Goal: Information Seeking & Learning: Learn about a topic

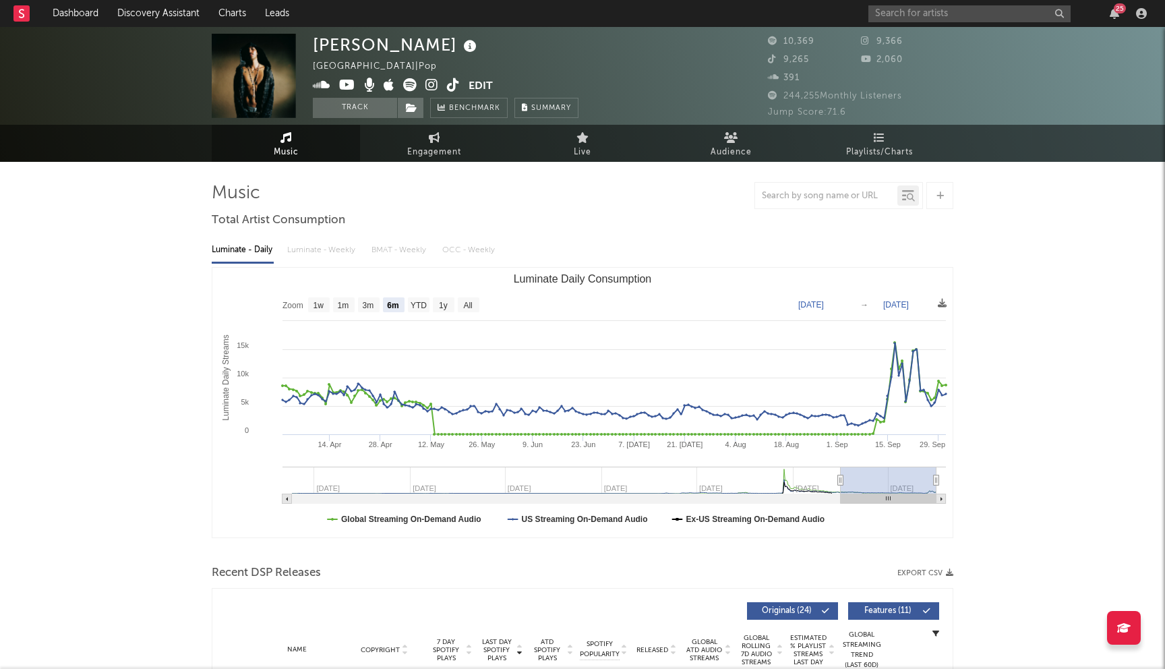
select select "6m"
click at [173, 15] on link "Discovery Assistant" at bounding box center [158, 13] width 101 height 27
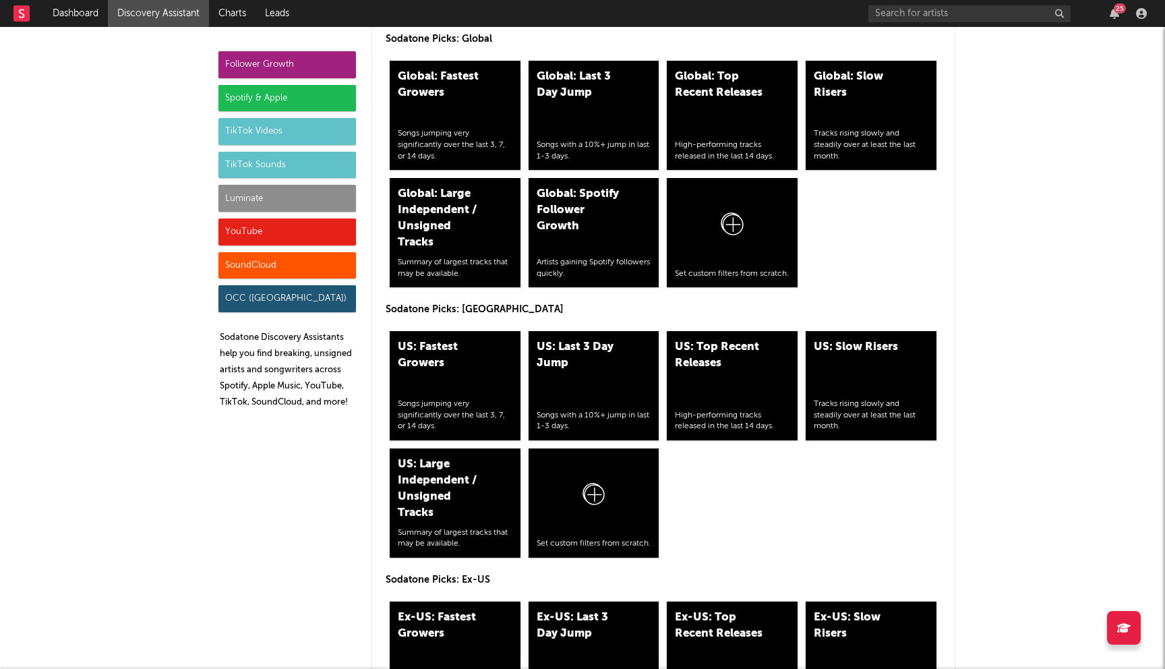
scroll to position [6033, 0]
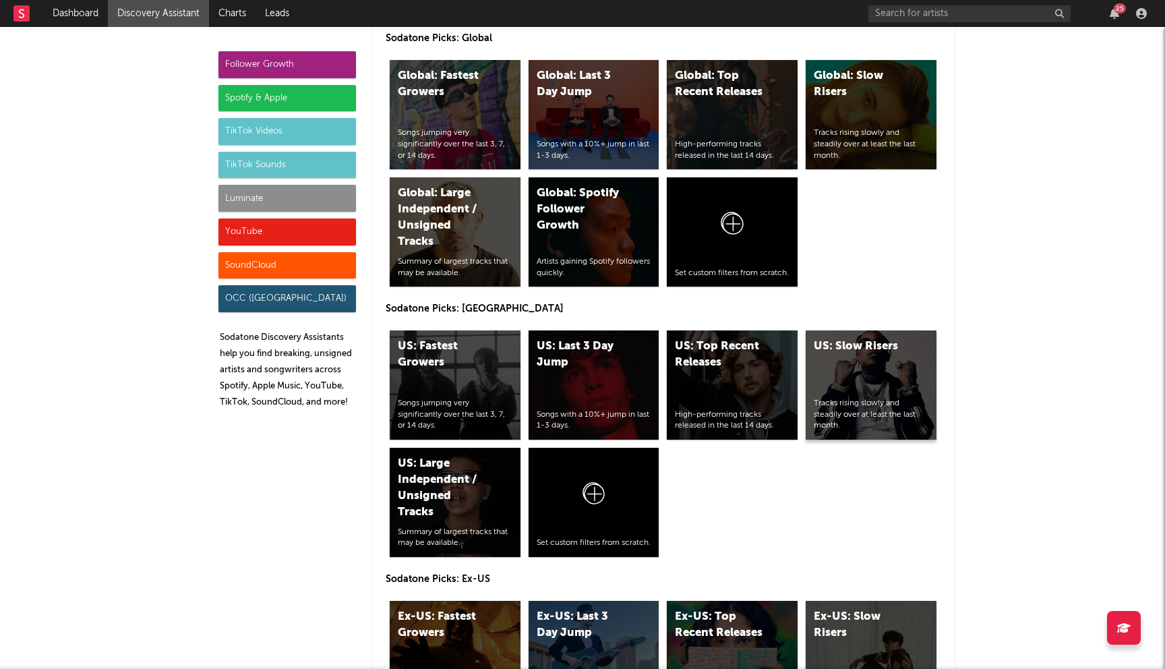
click at [850, 330] on div "US: Slow Risers Tracks rising slowly and steadily over at least the last month." at bounding box center [871, 384] width 131 height 109
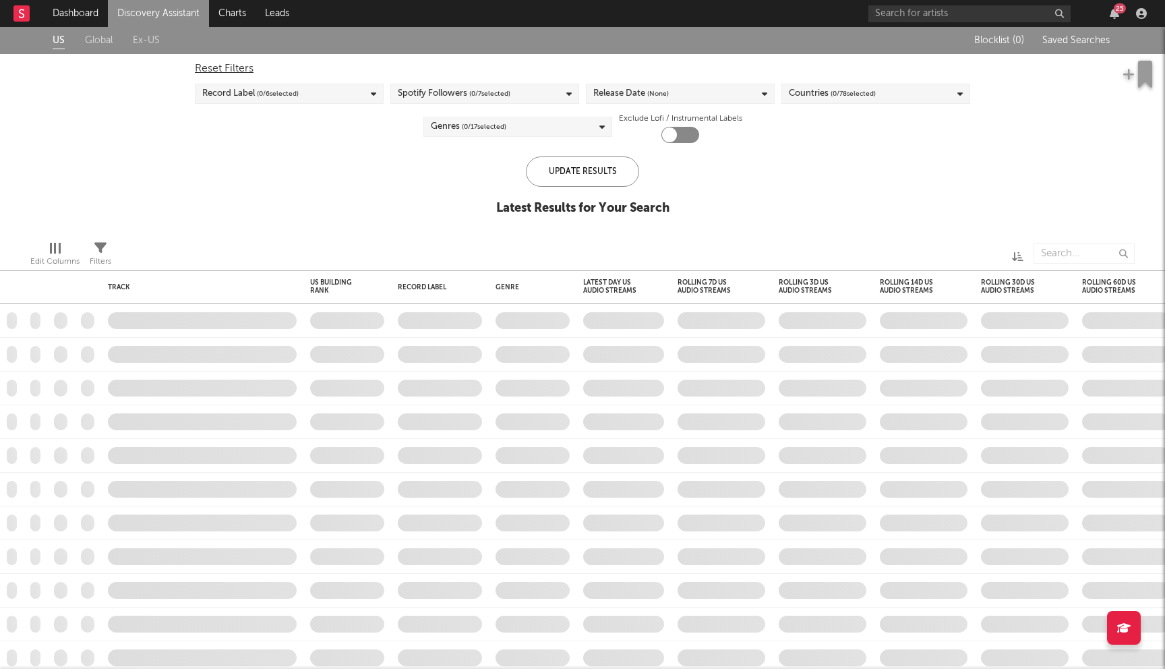
checkbox input "true"
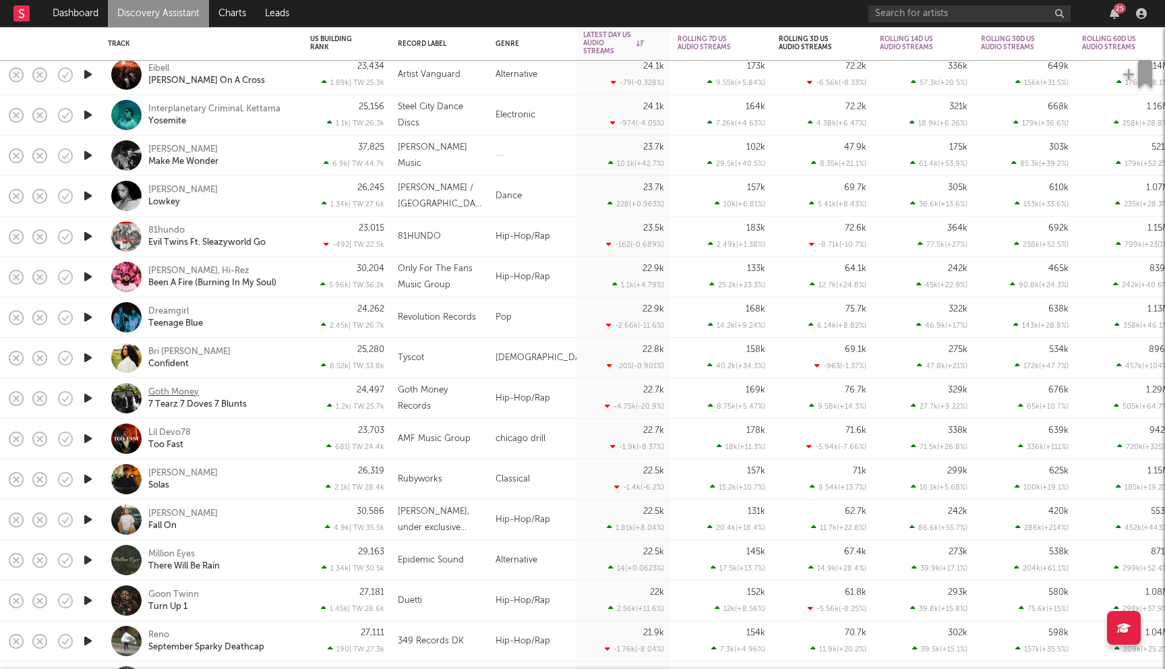
click at [182, 395] on div "Goth Money" at bounding box center [173, 392] width 51 height 12
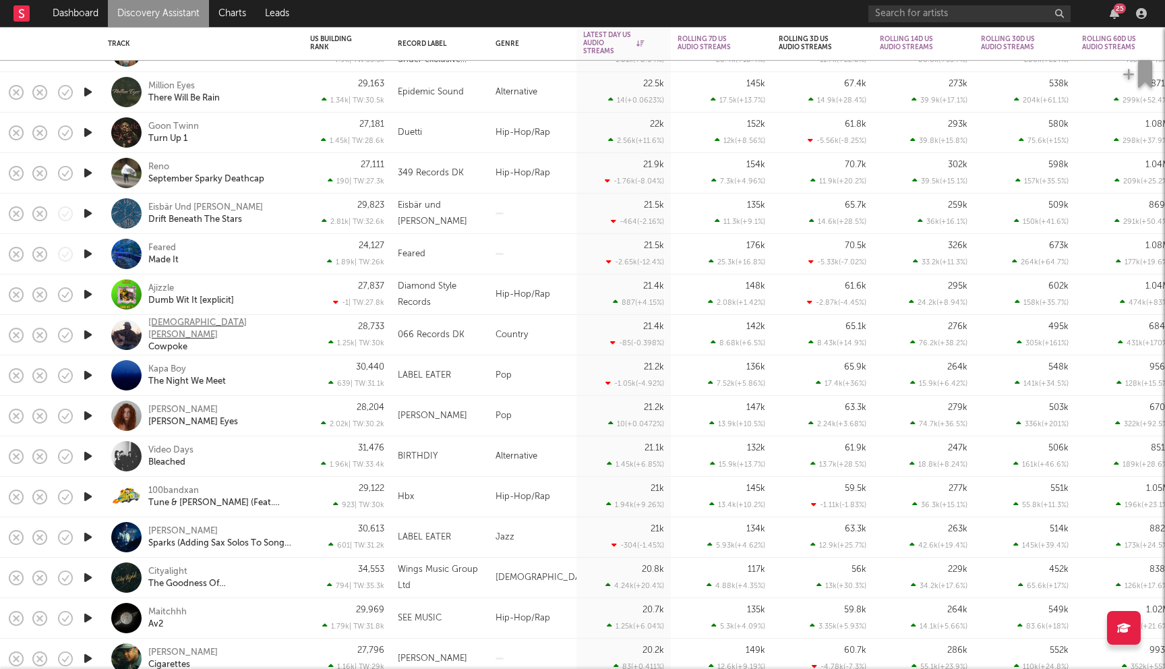
click at [199, 331] on div "Isaiah Sheffield" at bounding box center [220, 329] width 145 height 24
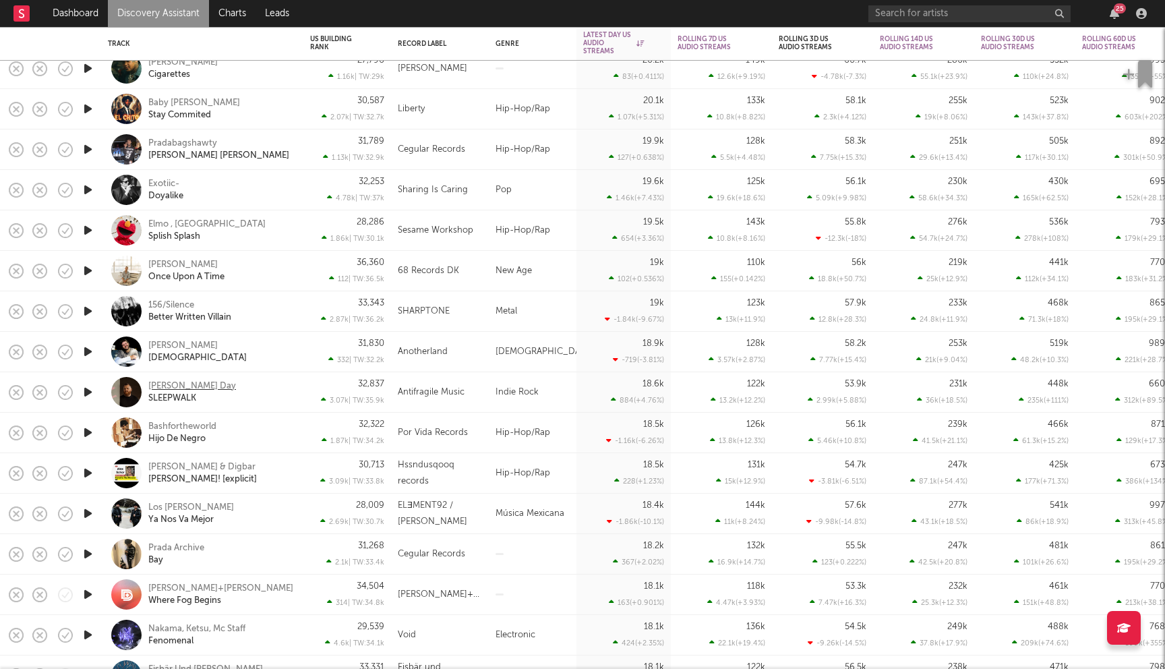
click at [187, 386] on div "Forrest Day" at bounding box center [192, 386] width 88 height 12
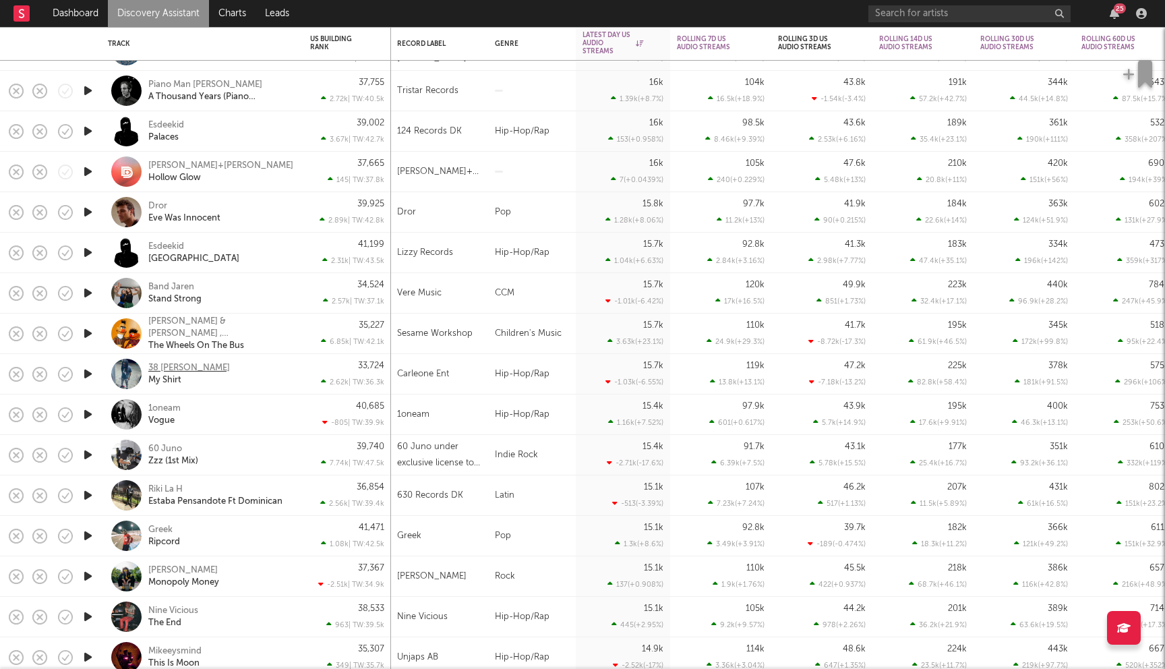
click at [169, 369] on div "38 Dezzie" at bounding box center [189, 368] width 82 height 12
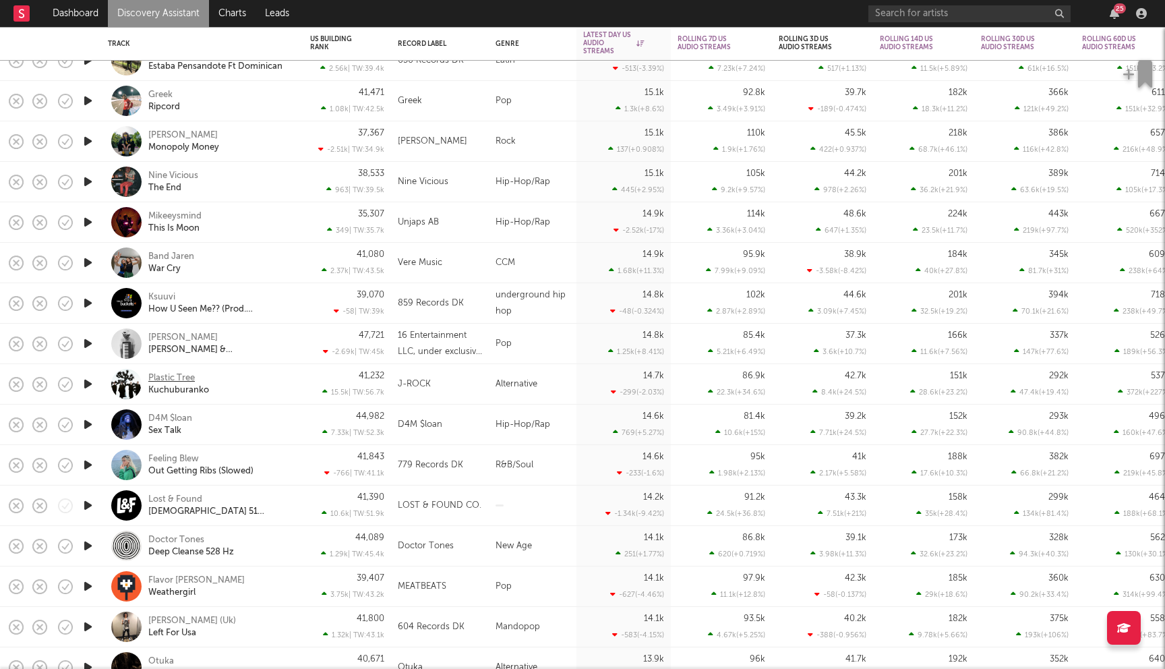
click at [174, 376] on div "Plastic Tree" at bounding box center [171, 378] width 47 height 12
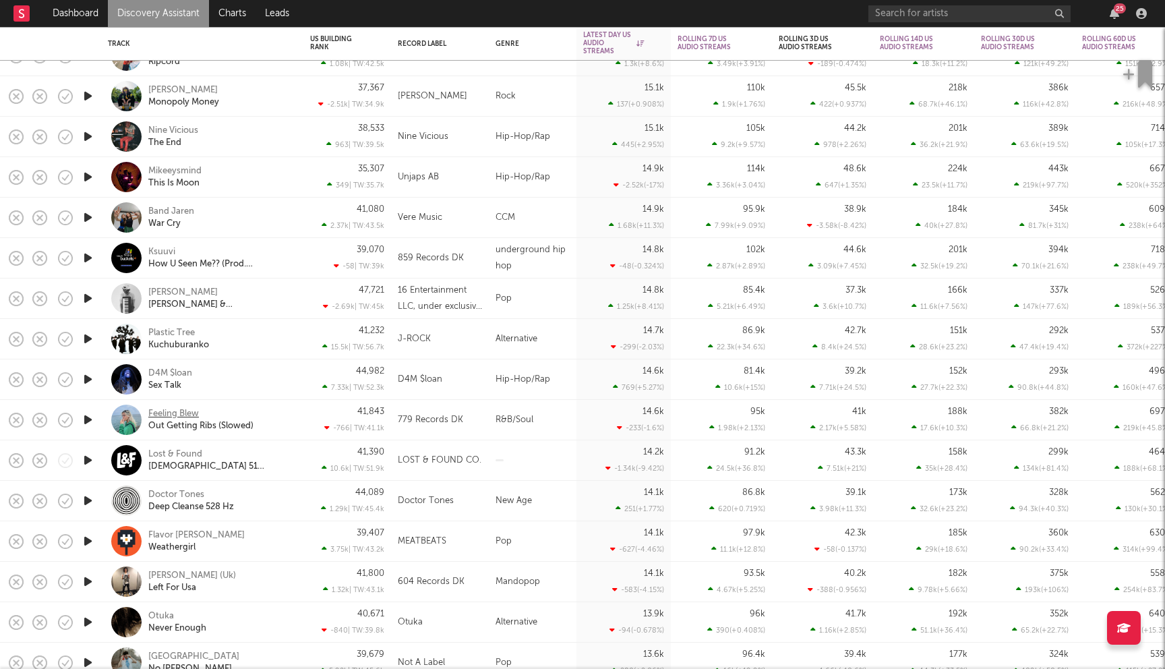
click at [179, 410] on div "Feeling Blew" at bounding box center [173, 414] width 51 height 12
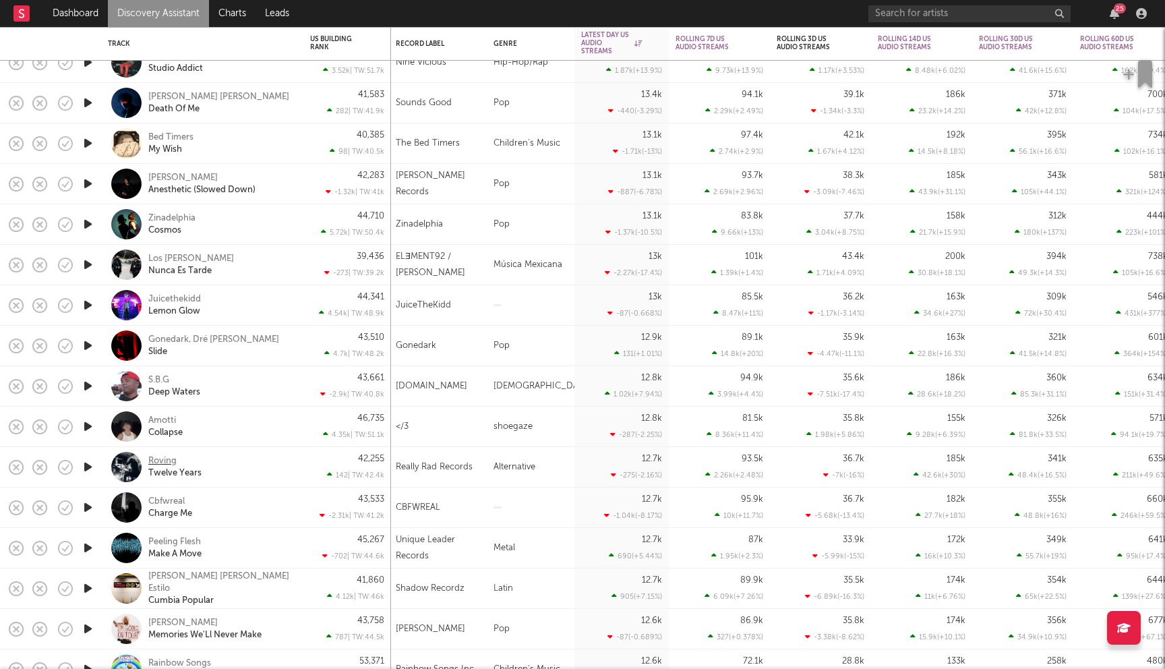
click at [165, 460] on div "Roving" at bounding box center [162, 461] width 28 height 12
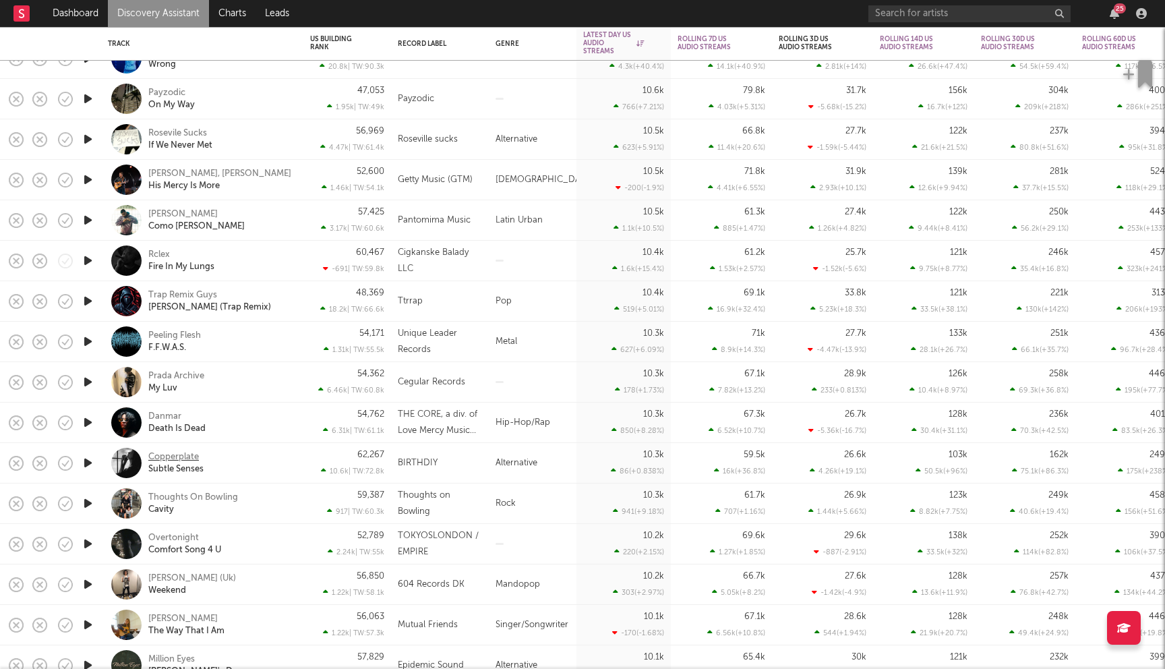
click at [188, 458] on div "Copperplate" at bounding box center [173, 457] width 51 height 12
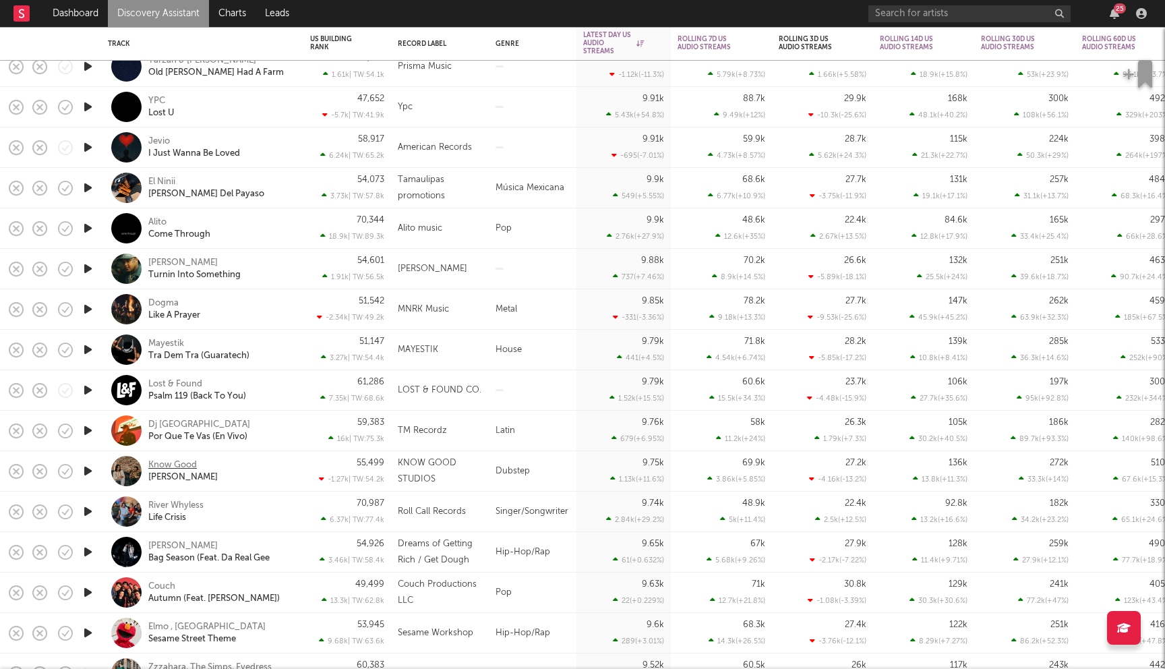
click at [174, 463] on div "Know Good" at bounding box center [172, 465] width 49 height 12
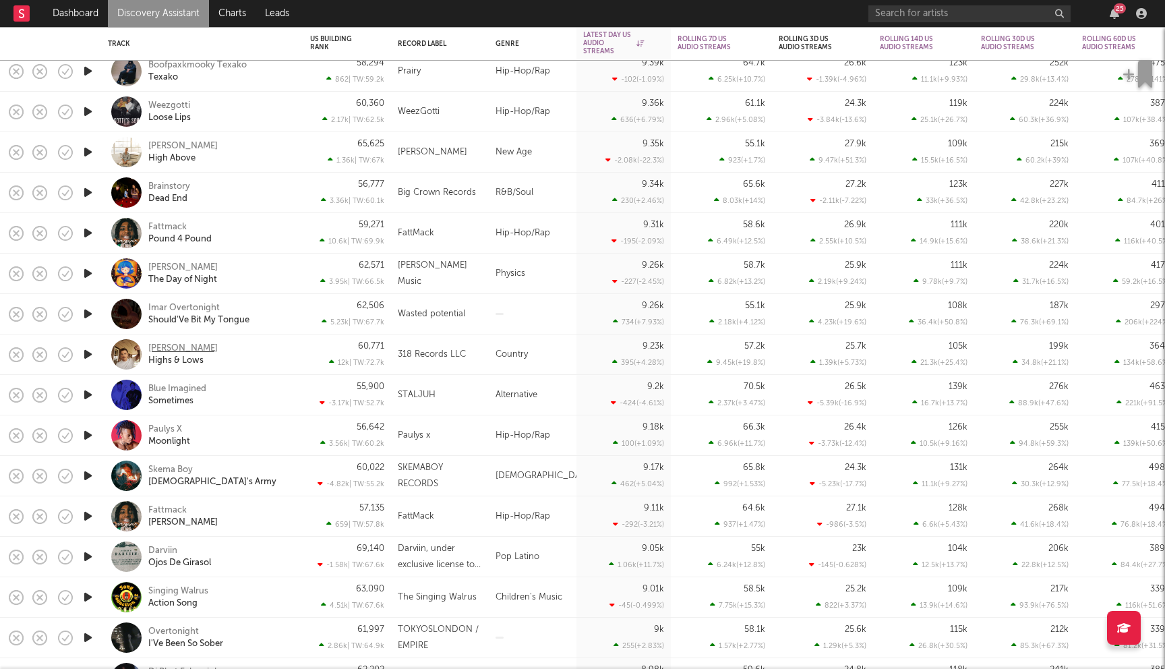
click at [172, 349] on div "Matt Cooper" at bounding box center [182, 349] width 69 height 12
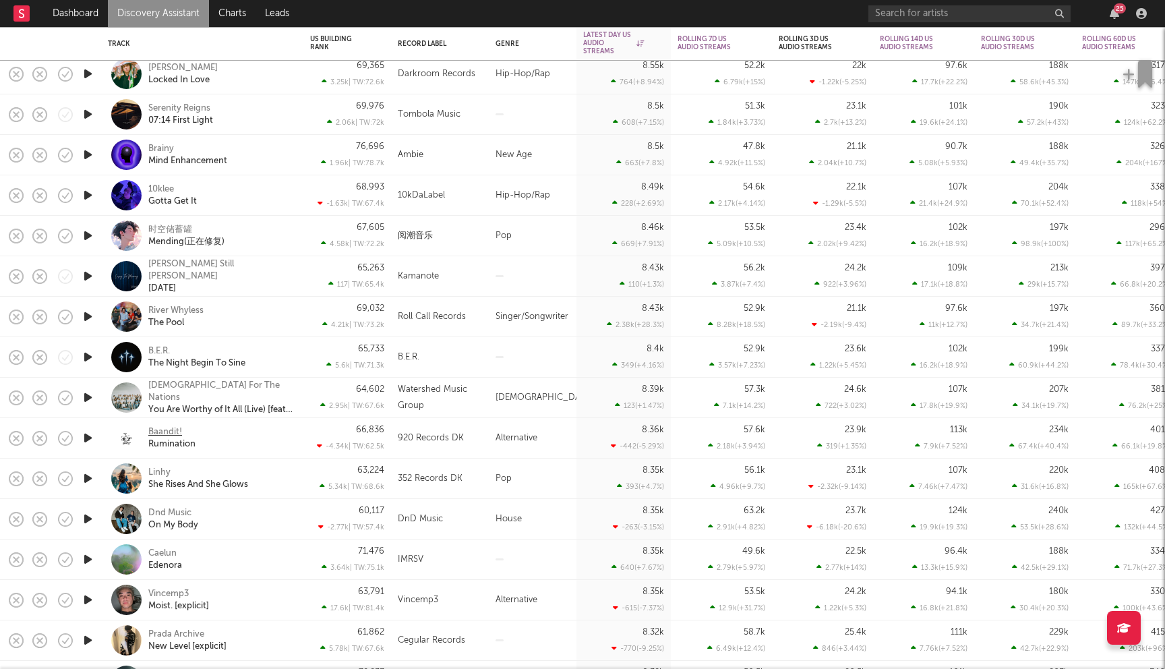
click at [161, 430] on div "Baandit!" at bounding box center [165, 432] width 34 height 12
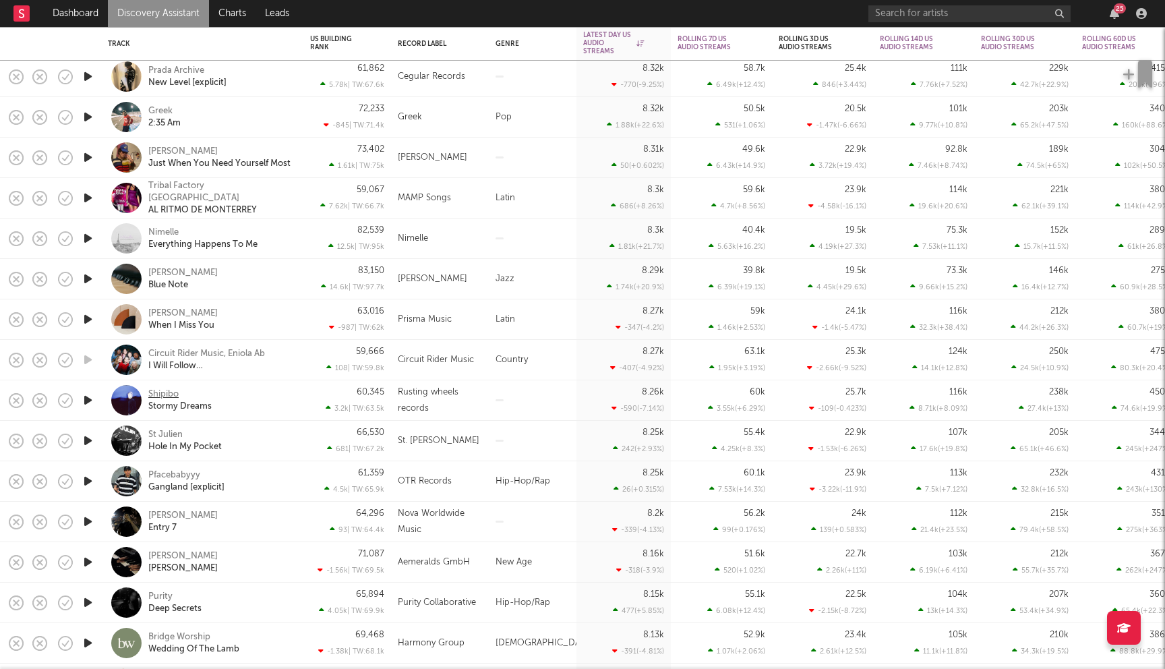
click at [165, 392] on div "Shipibo" at bounding box center [163, 394] width 30 height 12
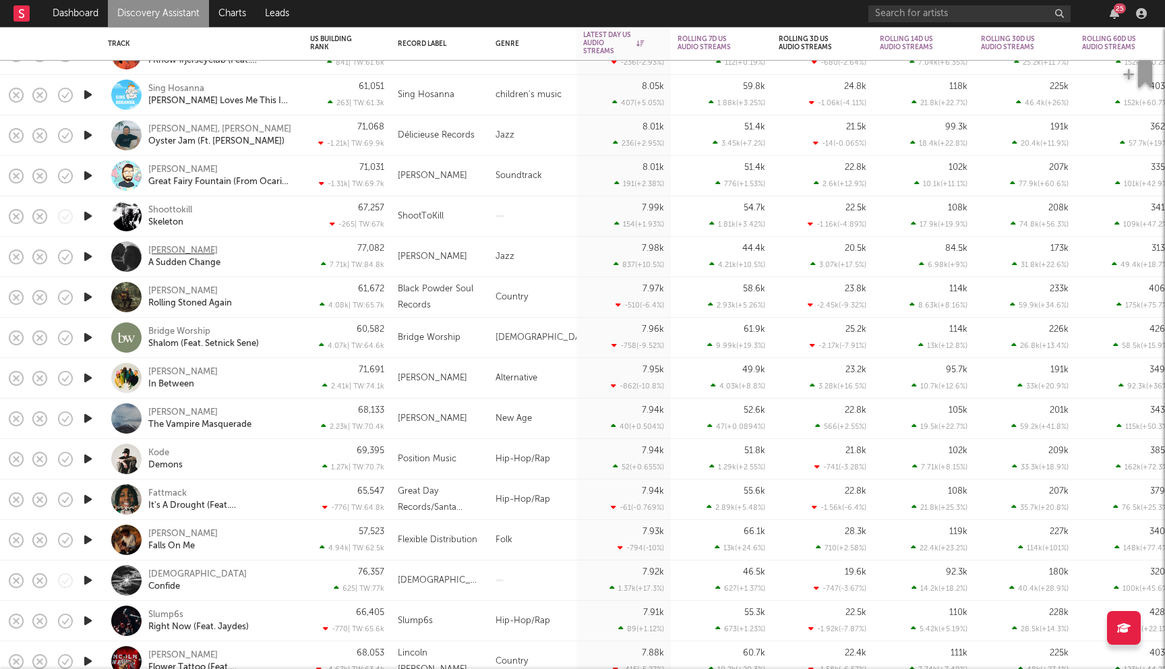
click at [176, 247] on div "Carl Dwight" at bounding box center [182, 251] width 69 height 12
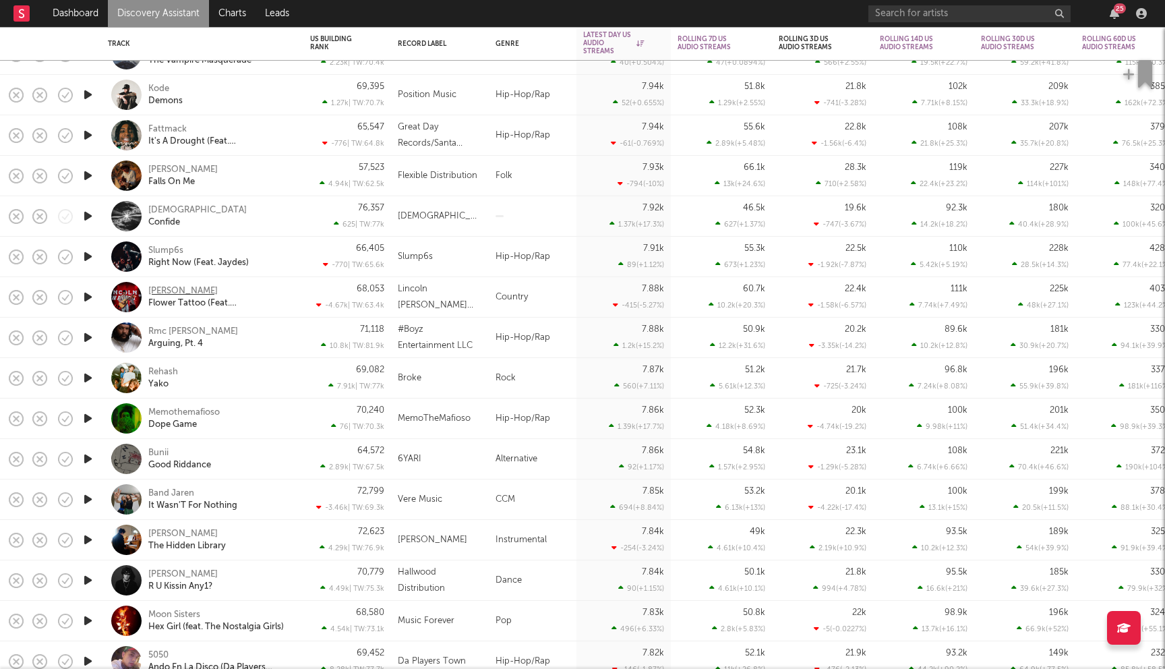
click at [196, 294] on div "Lincoln Swanzy" at bounding box center [182, 291] width 69 height 12
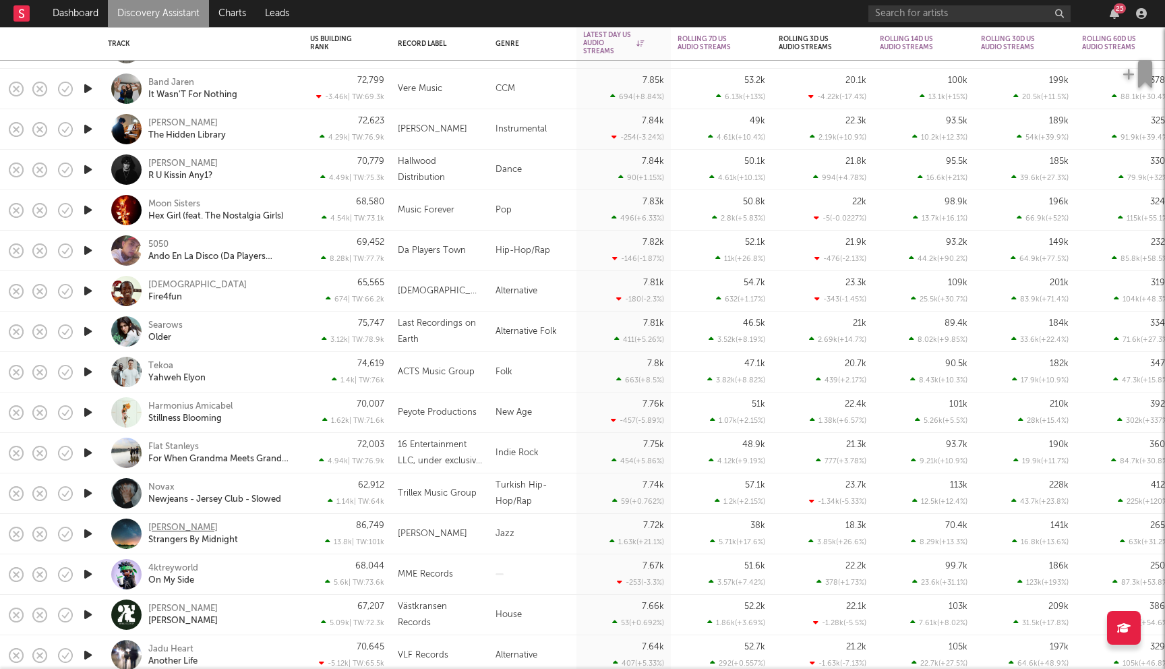
click at [185, 527] on div "Kim Lawrence" at bounding box center [182, 528] width 69 height 12
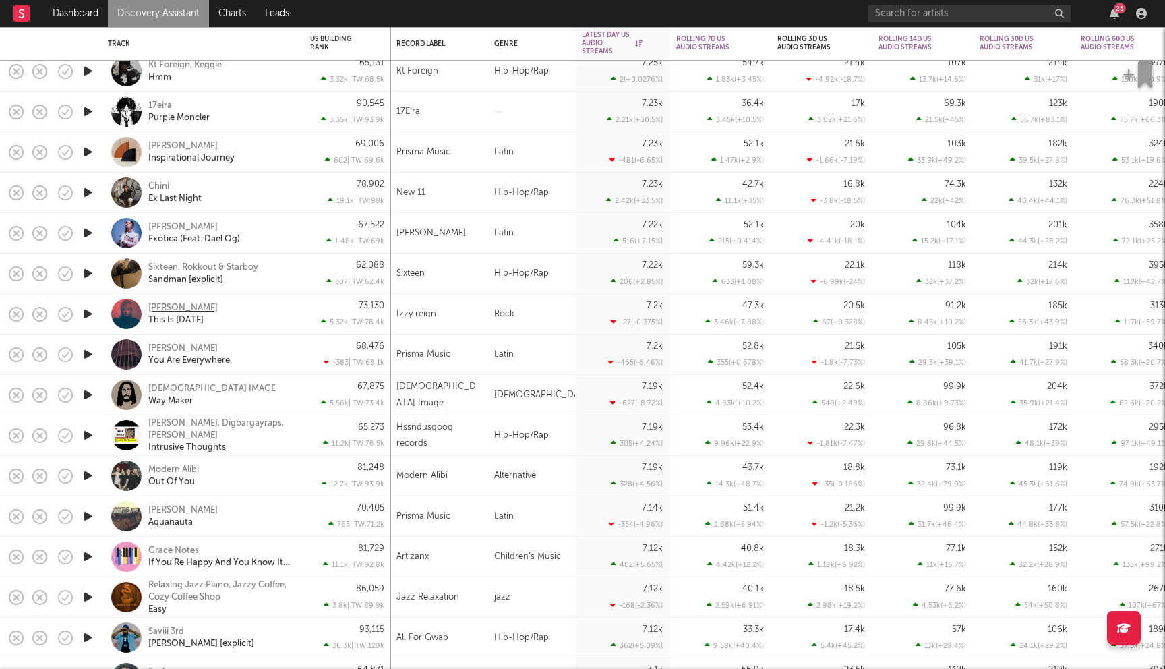
click at [169, 307] on div "Izzy Reign" at bounding box center [182, 308] width 69 height 12
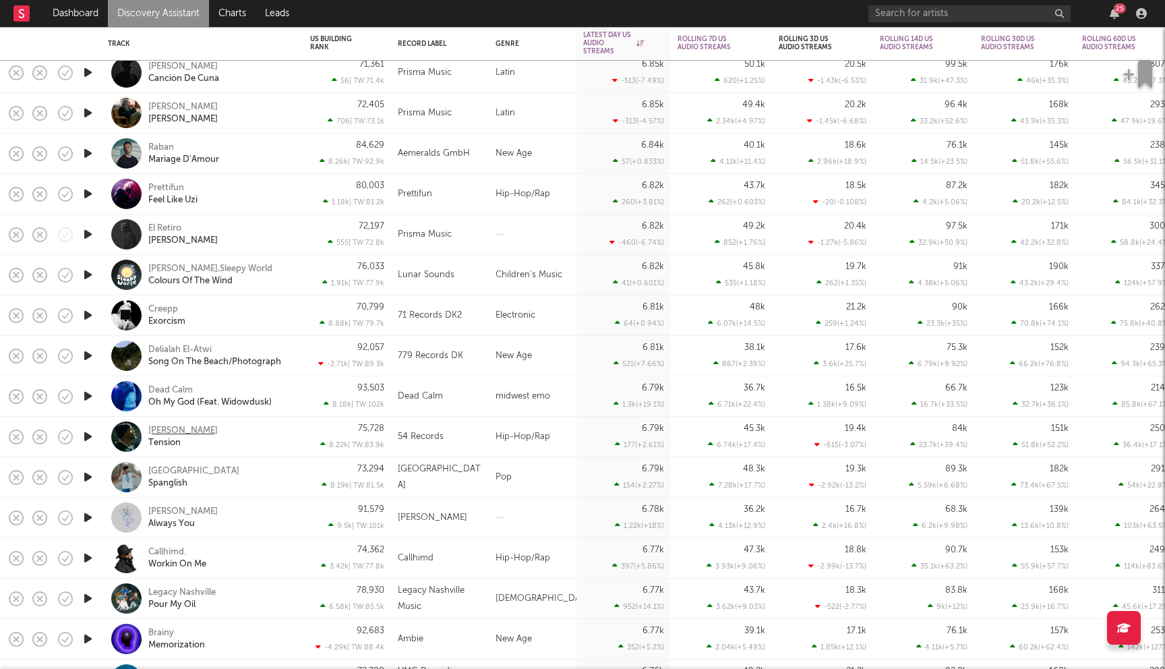
click at [176, 428] on div "Jaxon Mune" at bounding box center [182, 431] width 69 height 12
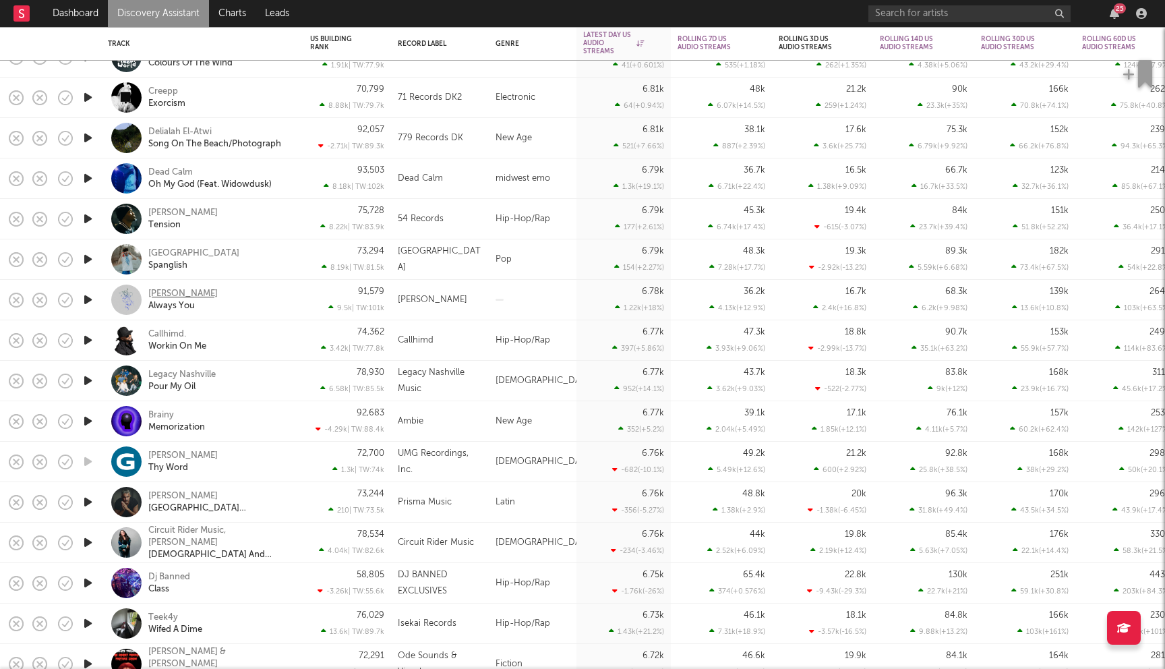
click at [203, 295] on div "Niels Henningsen" at bounding box center [182, 294] width 69 height 12
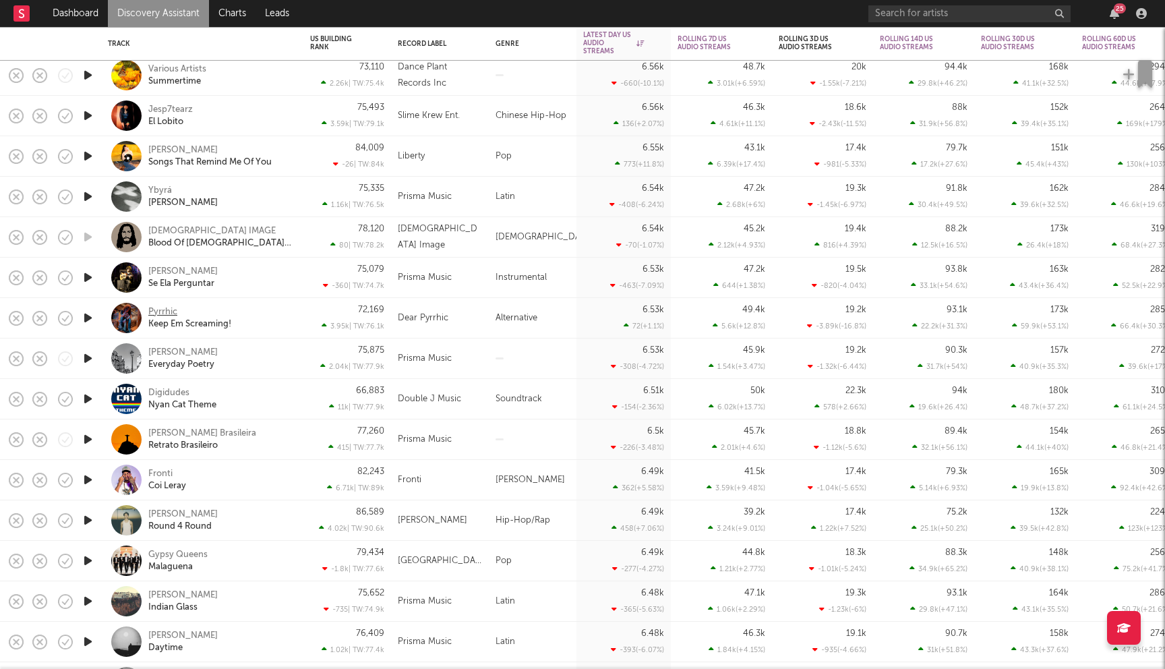
click at [171, 312] on div "Pyrrhic" at bounding box center [162, 312] width 29 height 12
click at [170, 517] on div "[PERSON_NAME]" at bounding box center [182, 514] width 69 height 12
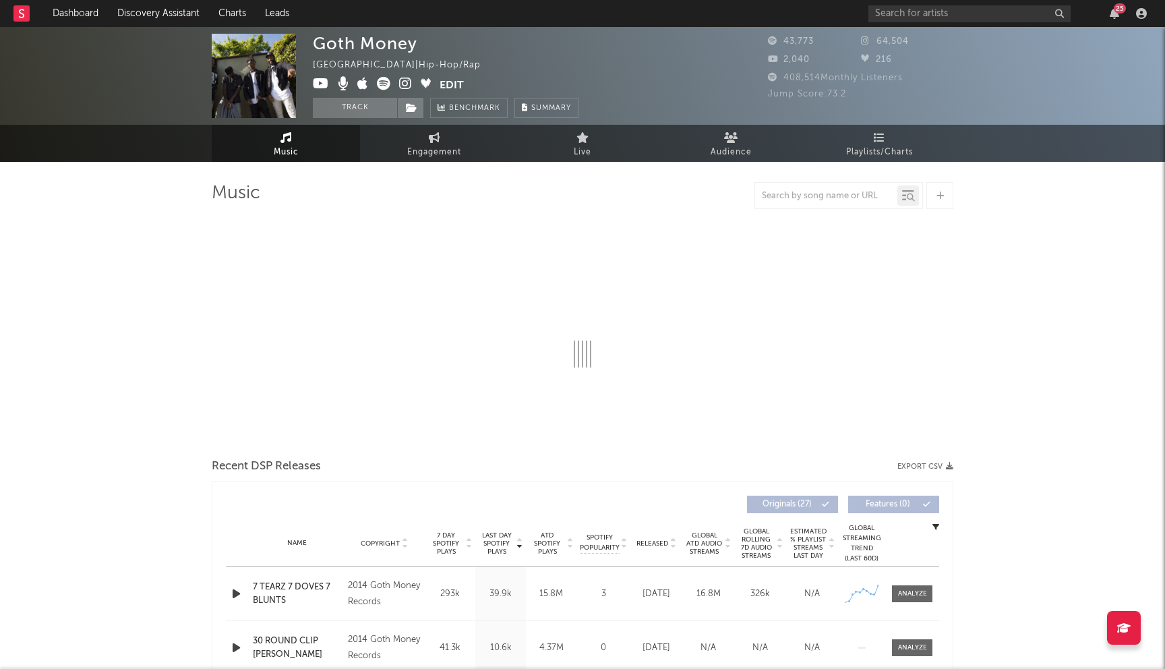
select select "6m"
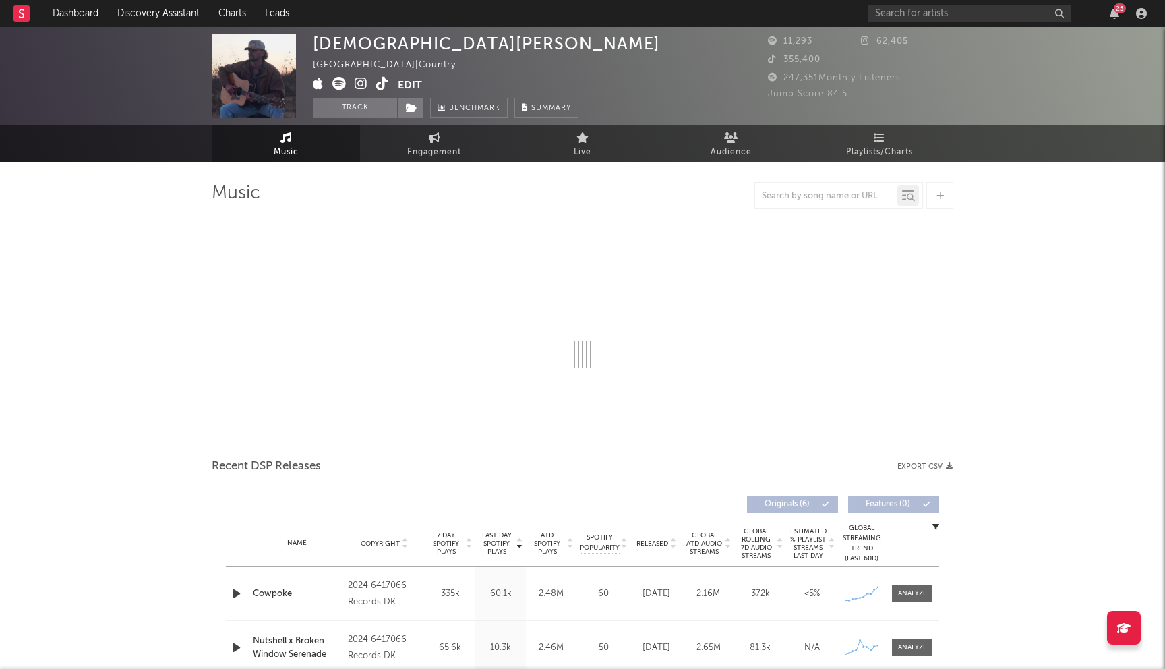
select select "6m"
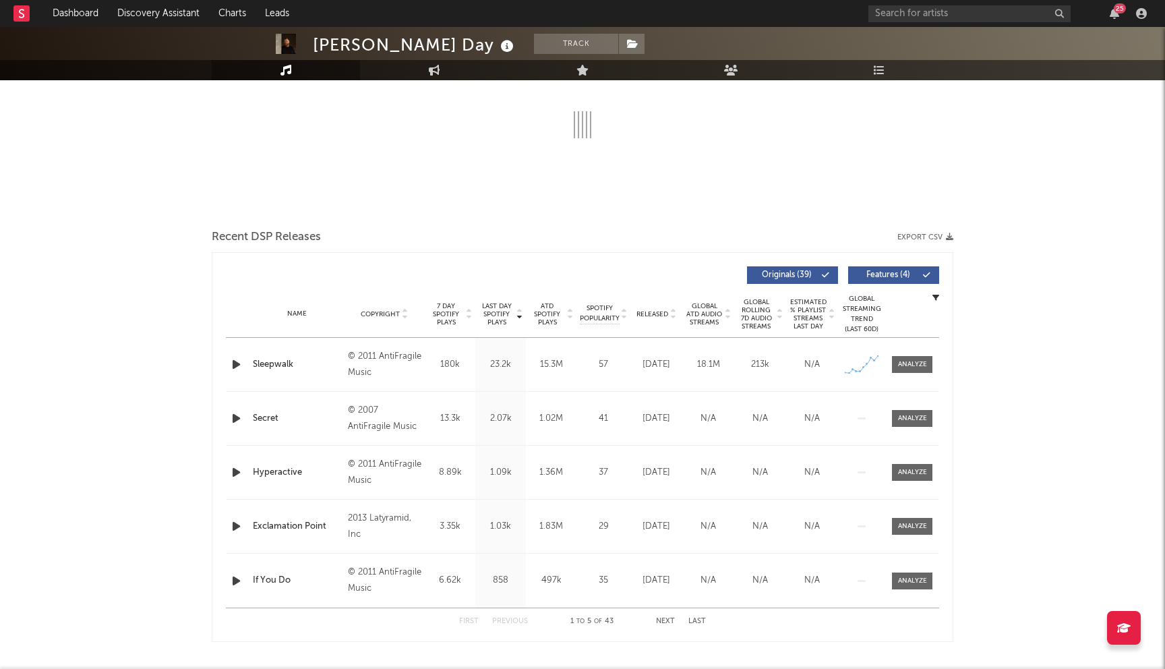
select select "6m"
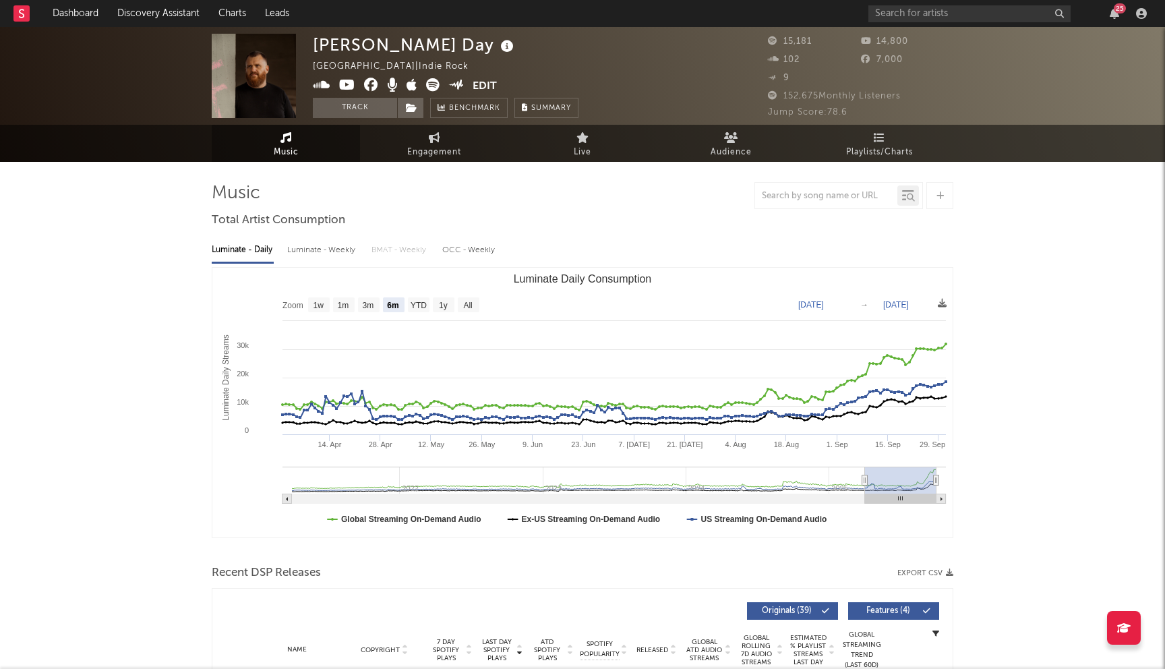
click at [371, 86] on icon at bounding box center [371, 84] width 14 height 13
click at [905, 16] on input "text" at bounding box center [970, 13] width 202 height 17
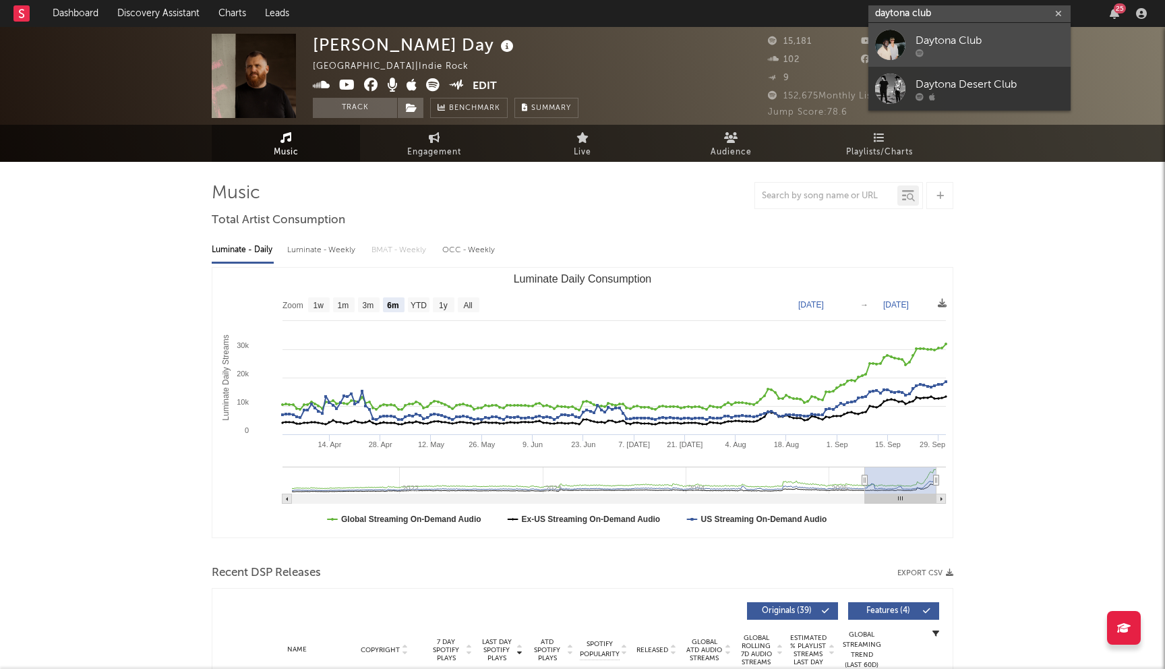
type input "daytona club"
click at [945, 47] on div "Daytona Club" at bounding box center [990, 40] width 148 height 16
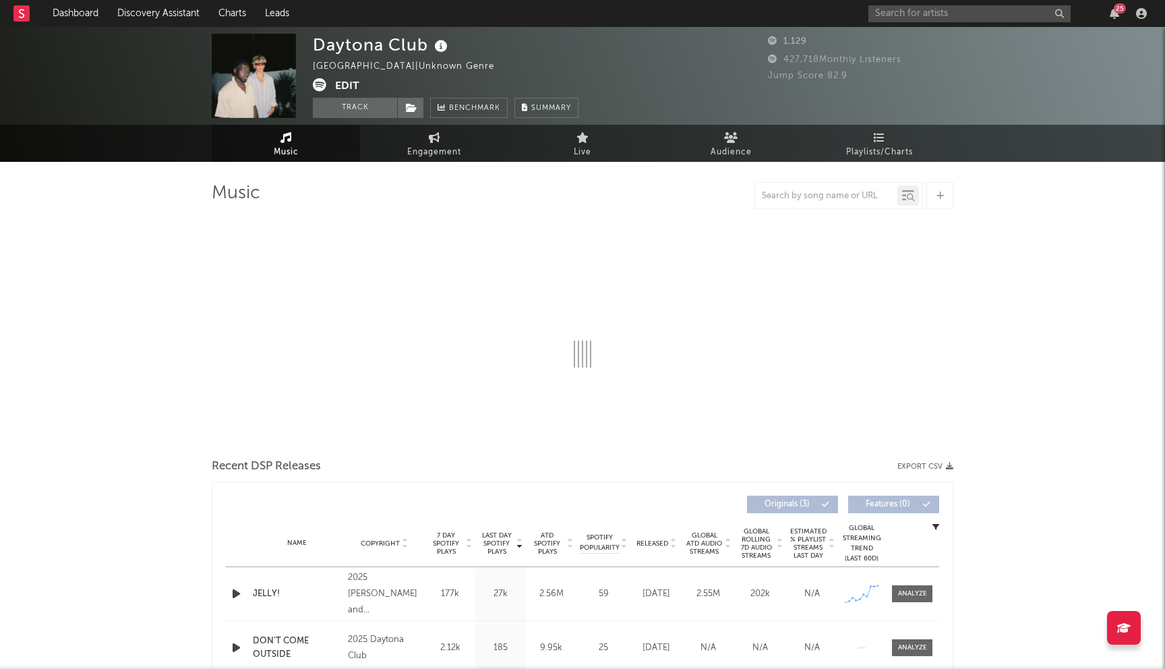
select select "1w"
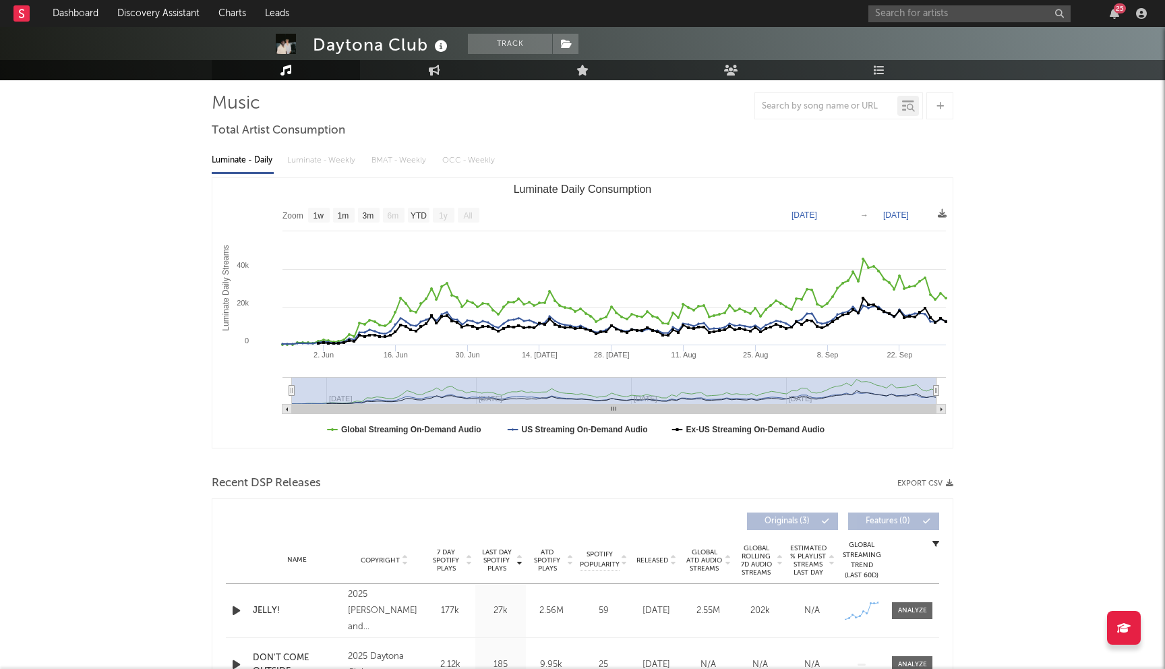
scroll to position [210, 0]
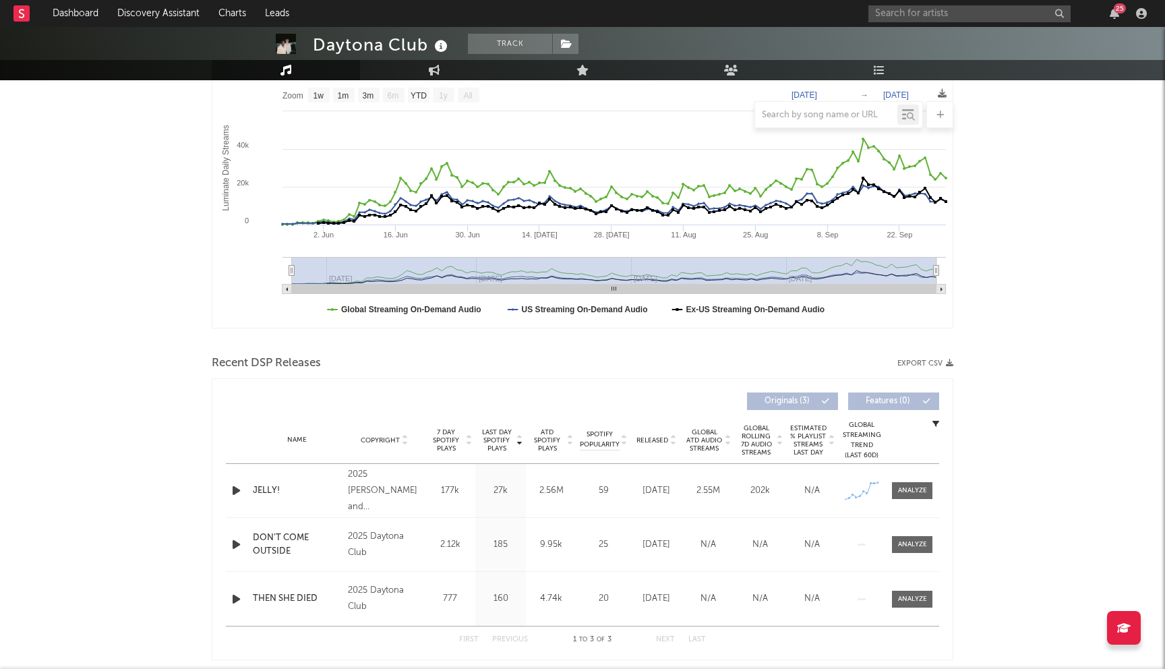
click at [370, 496] on div "2025 Nicholas Thompson and Nate Donk" at bounding box center [385, 491] width 74 height 49
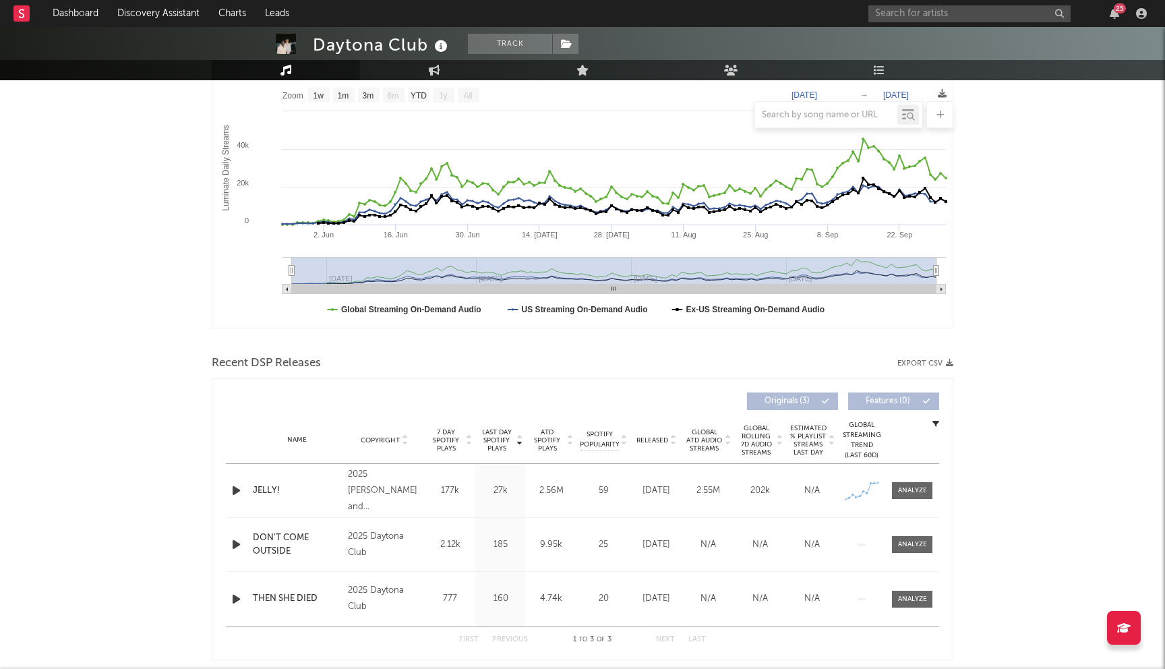
click at [370, 496] on div "2025 Nicholas Thompson and Nate Donk" at bounding box center [385, 491] width 74 height 49
click at [374, 494] on div "2025 Nicholas Thompson and Nate Donk" at bounding box center [385, 491] width 74 height 49
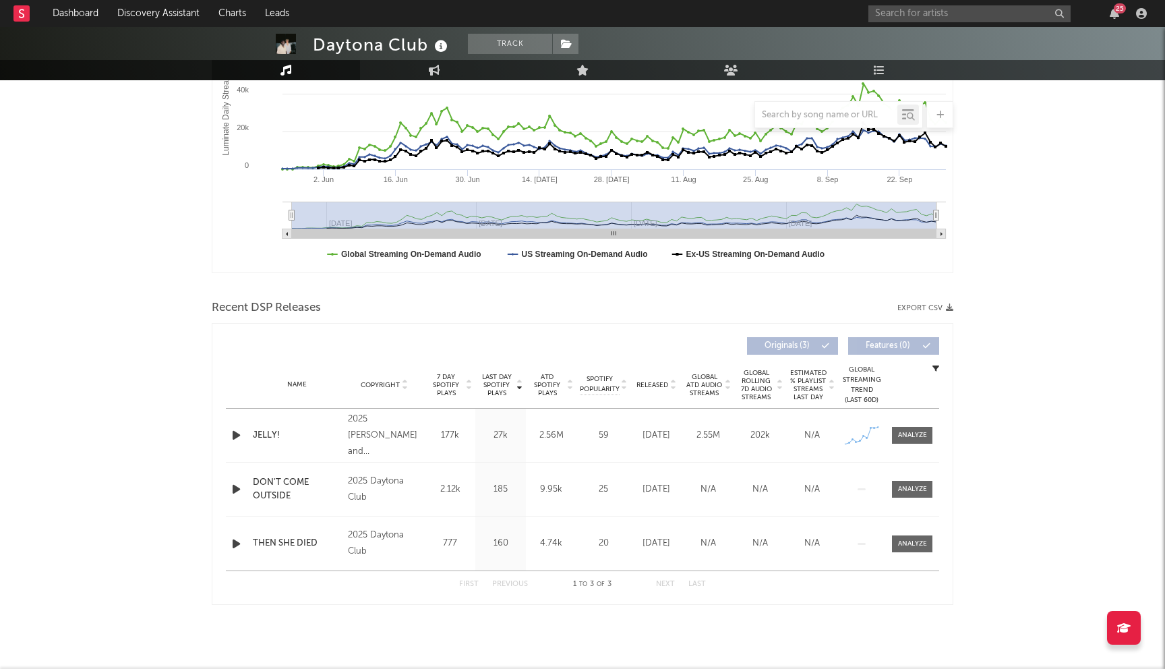
scroll to position [0, 0]
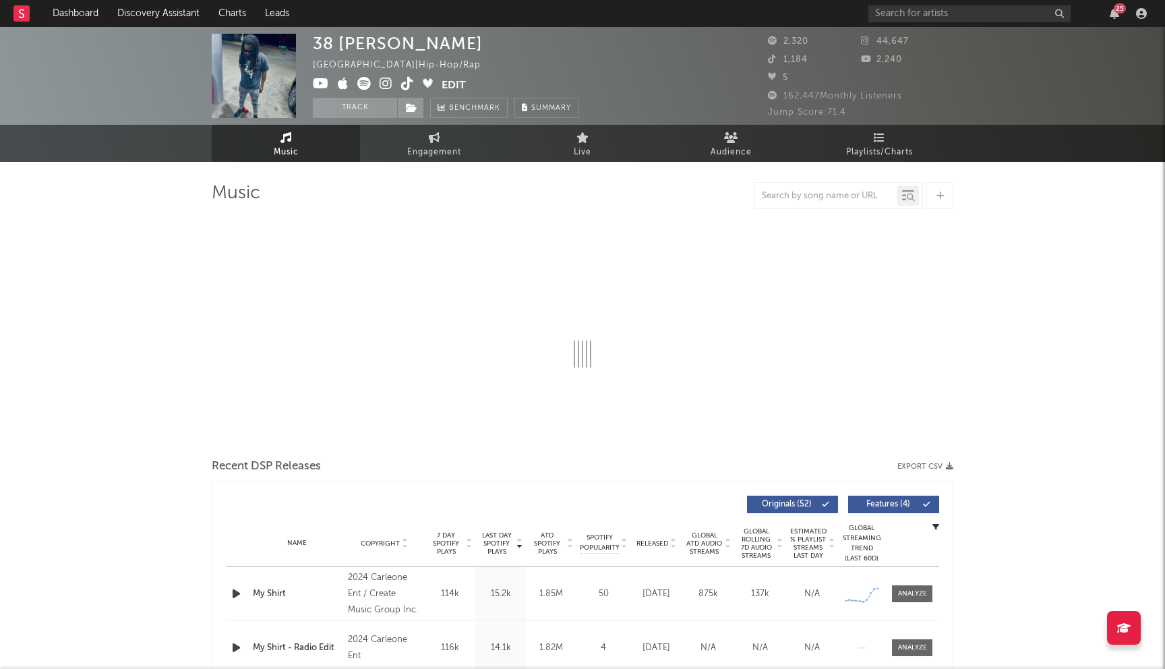
select select "6m"
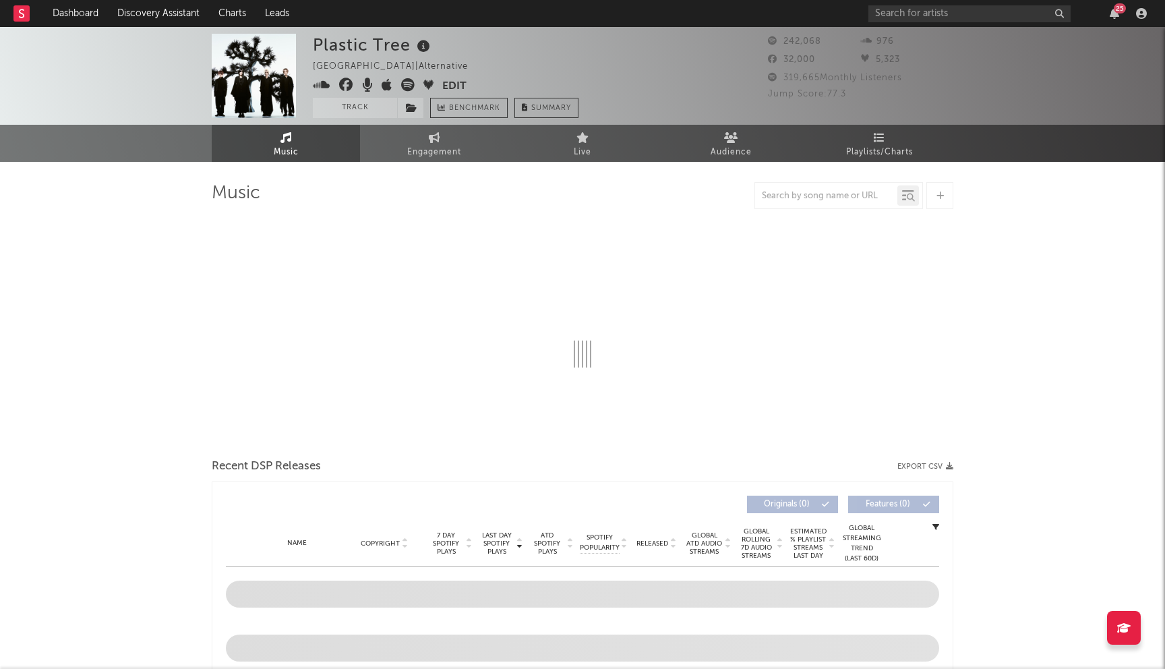
select select "6m"
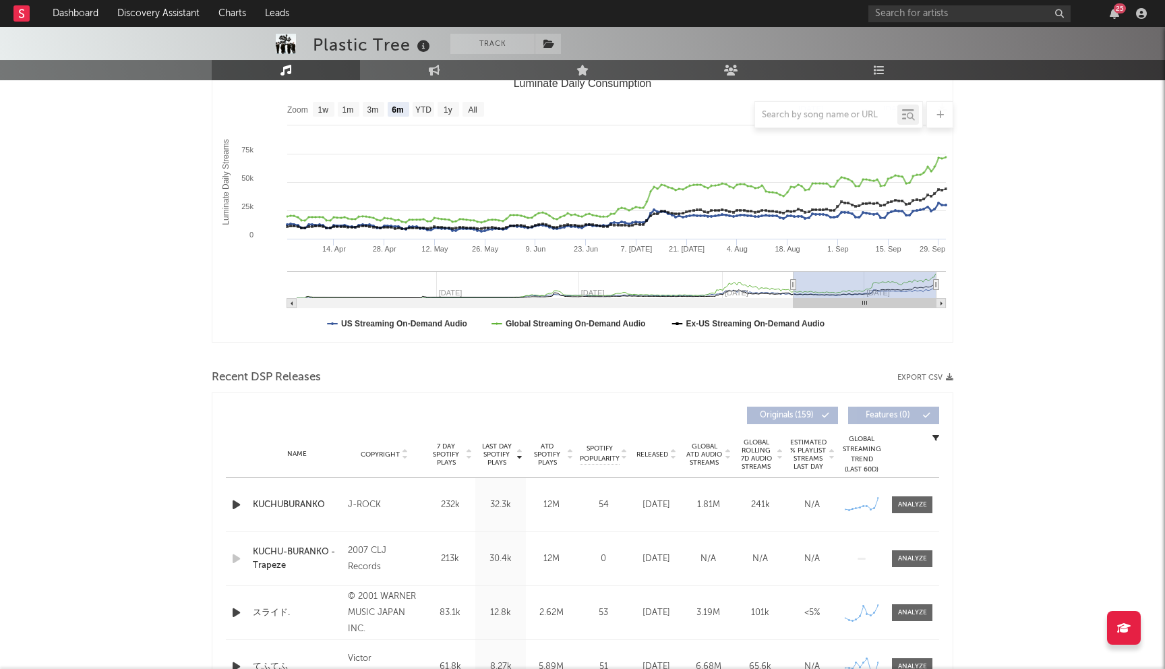
scroll to position [63, 0]
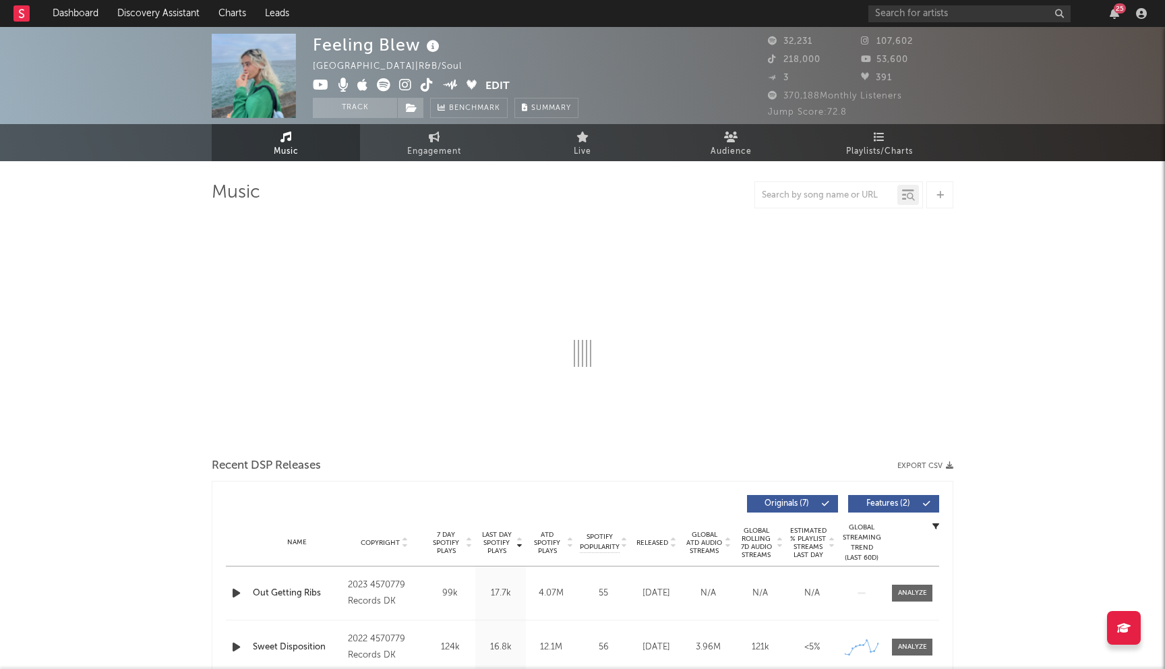
select select "6m"
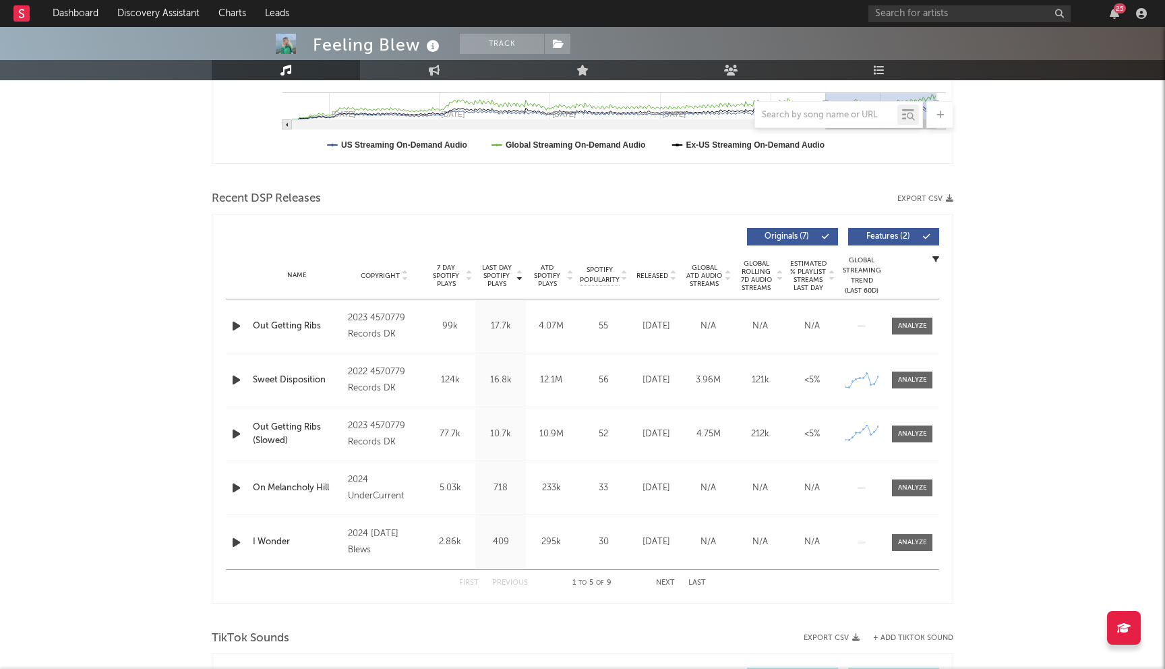
scroll to position [436, 0]
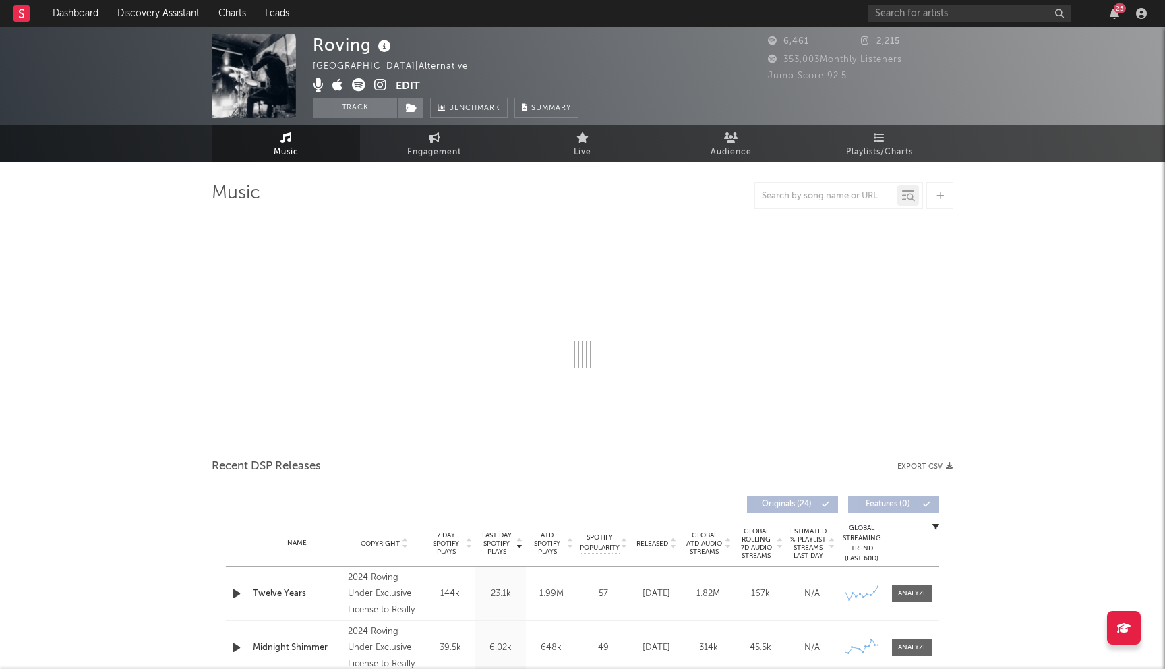
scroll to position [161, 0]
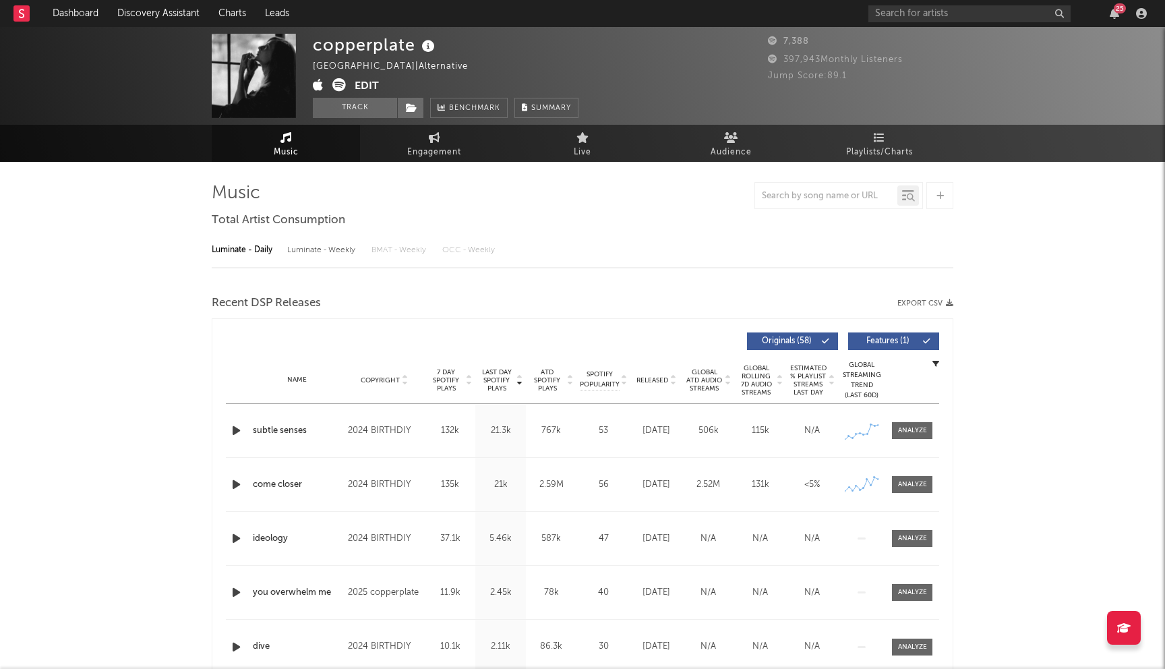
select select "6m"
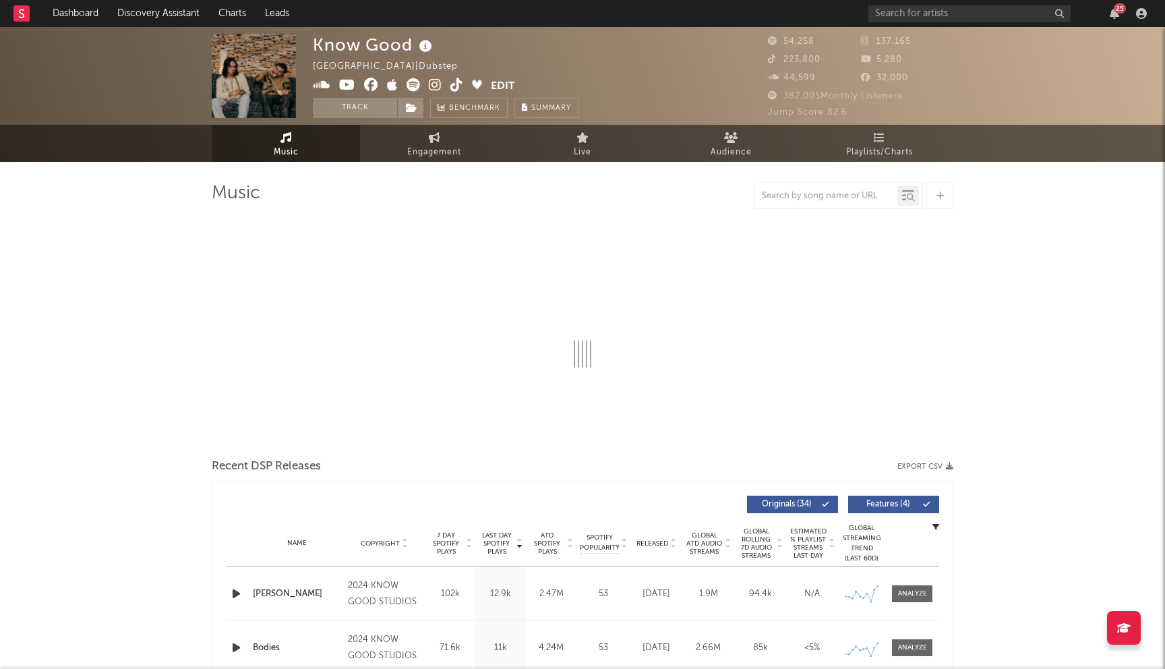
select select "6m"
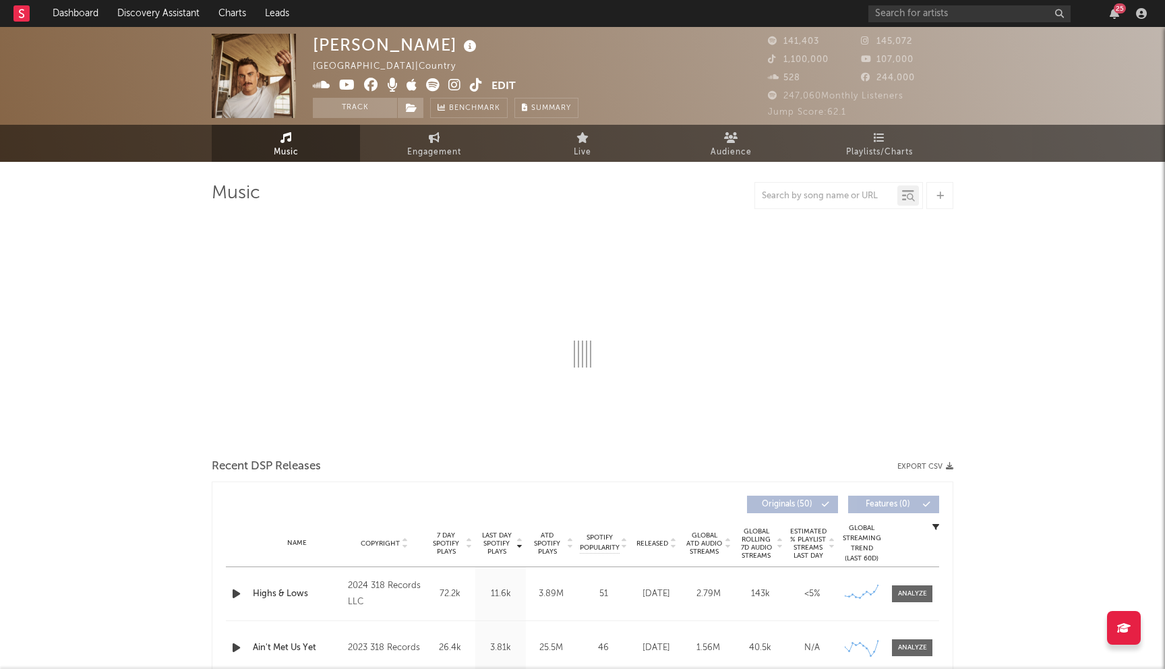
select select "6m"
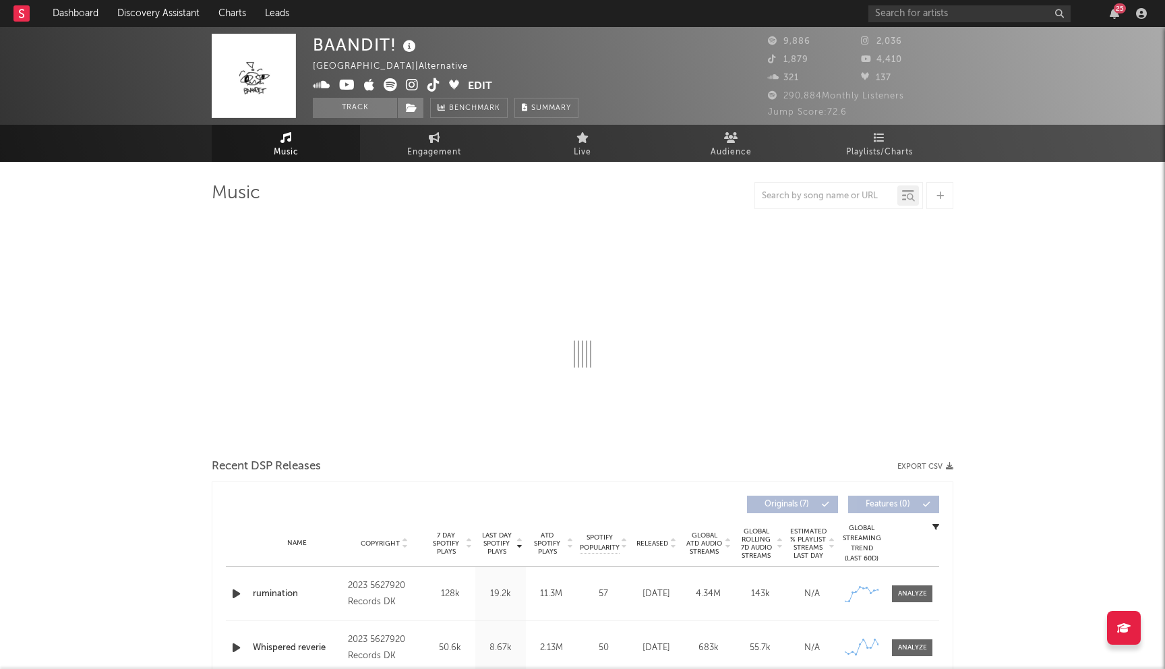
select select "6m"
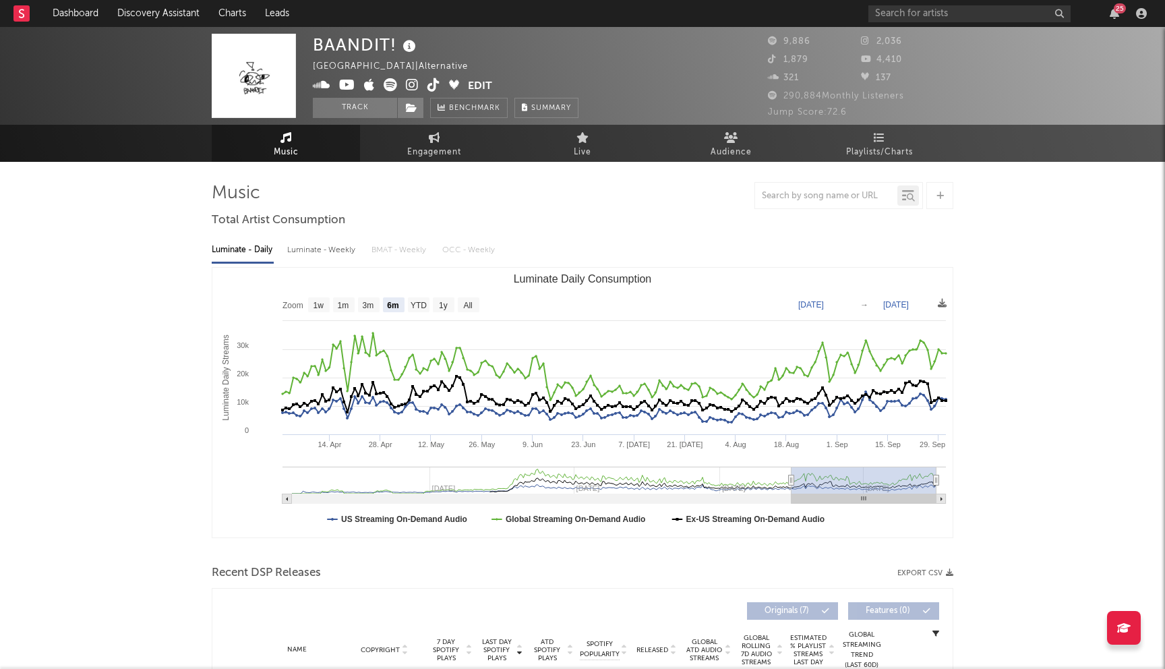
click at [415, 86] on icon at bounding box center [412, 84] width 13 height 13
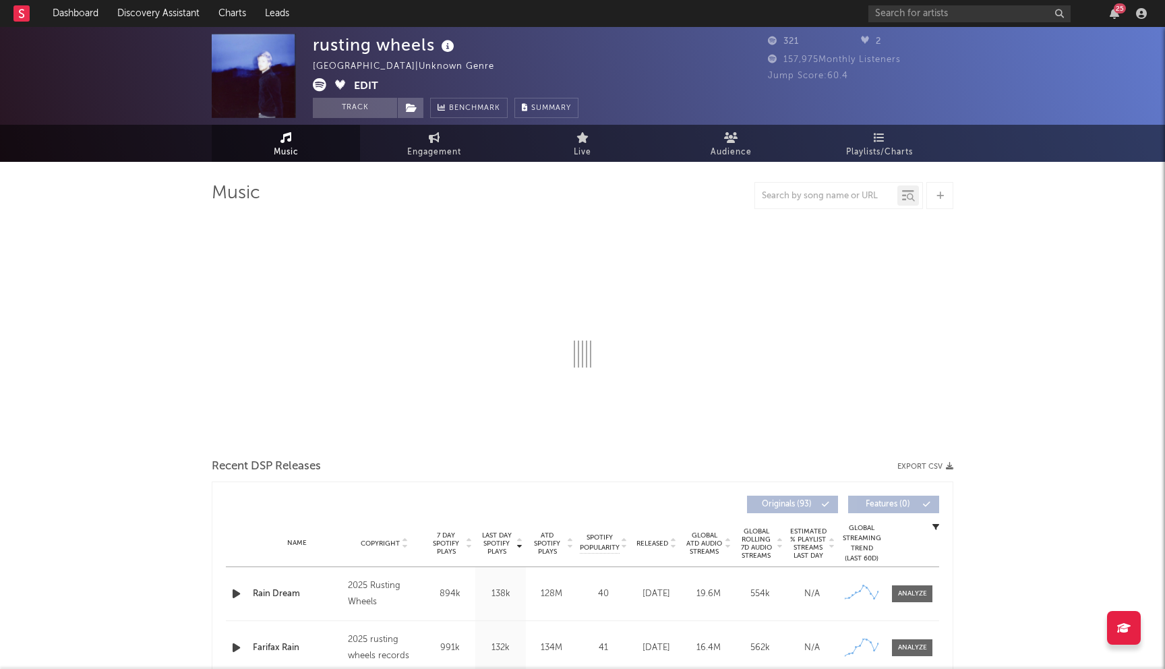
select select "6m"
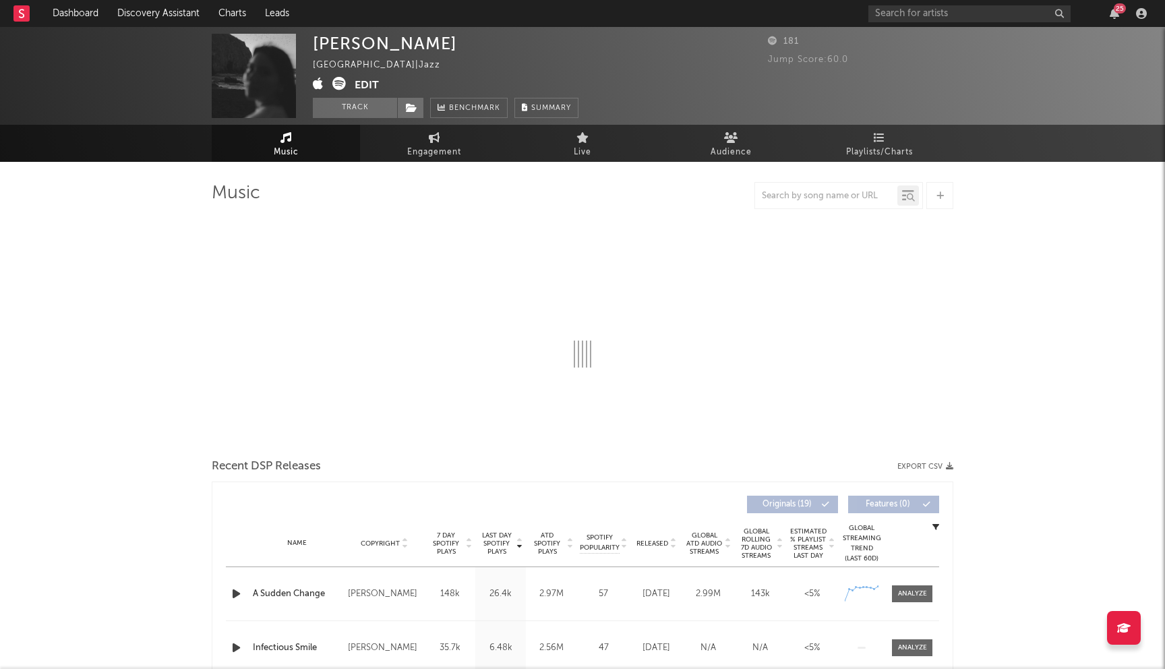
select select "6m"
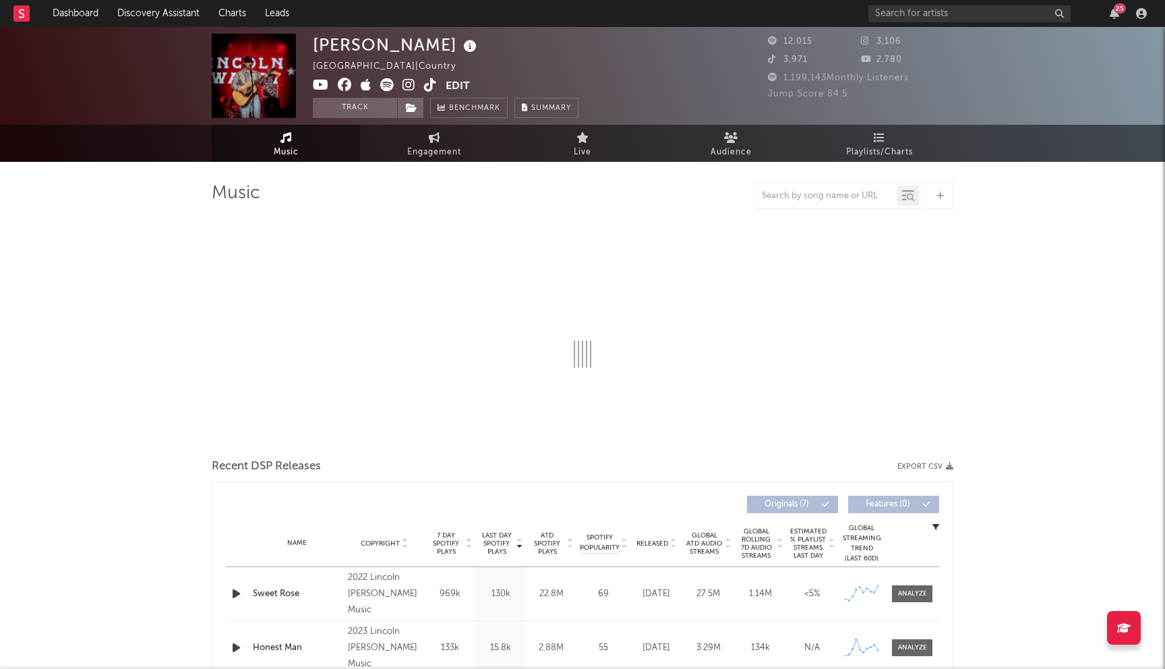
select select "6m"
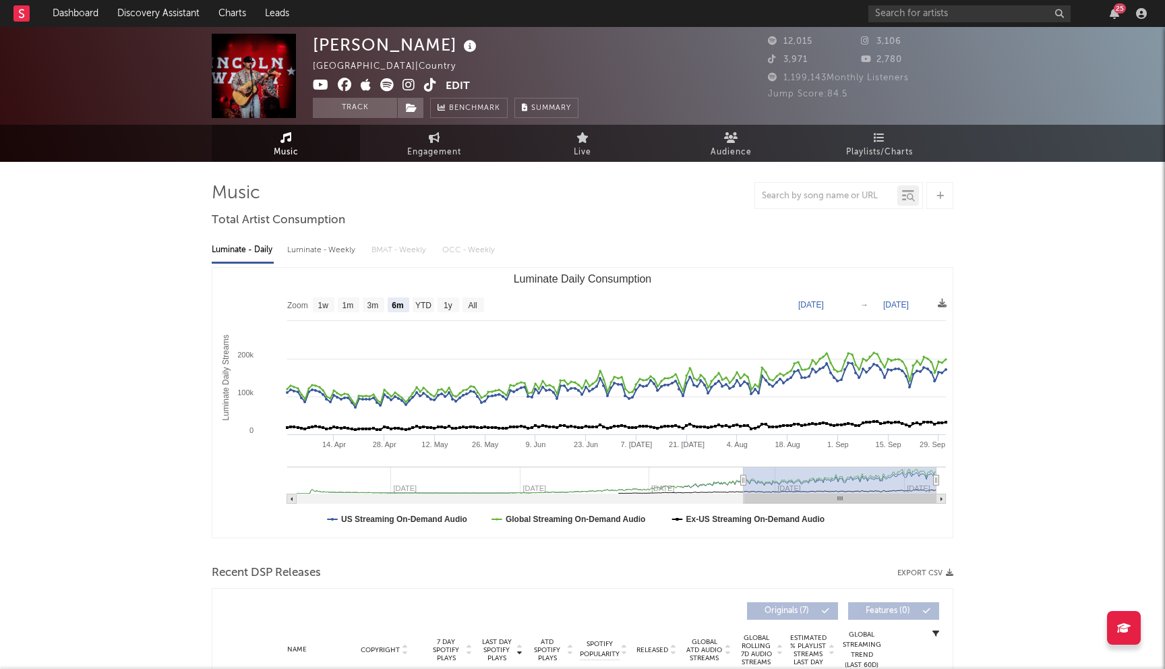
click at [348, 88] on icon at bounding box center [345, 84] width 14 height 13
click at [316, 87] on icon at bounding box center [321, 84] width 16 height 13
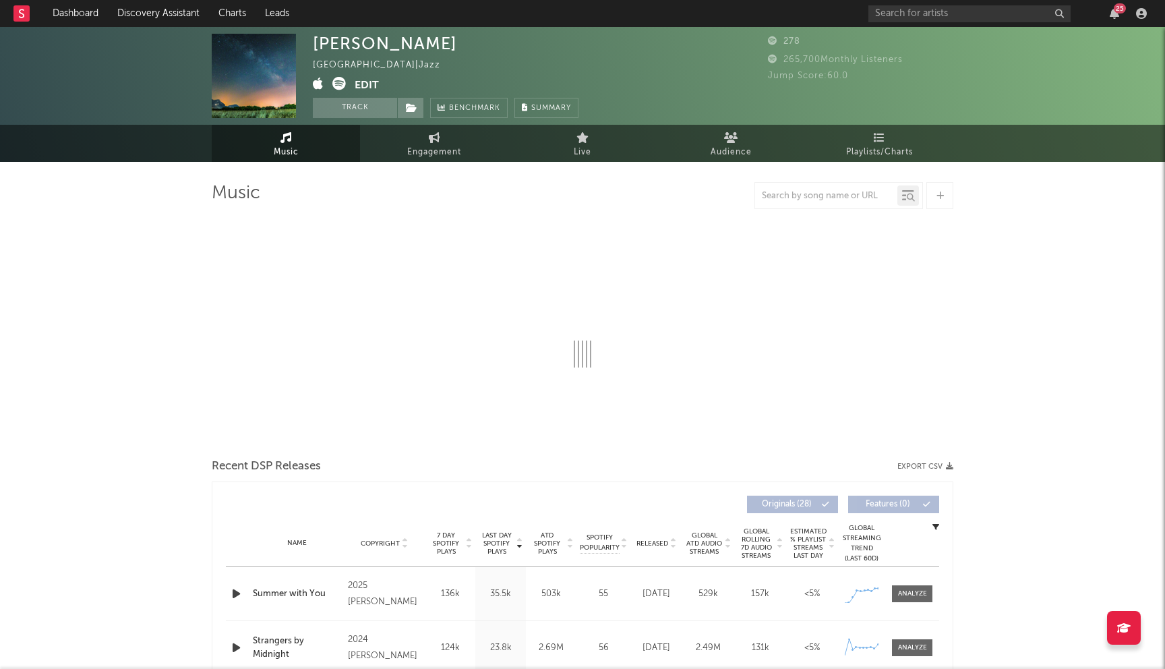
select select "6m"
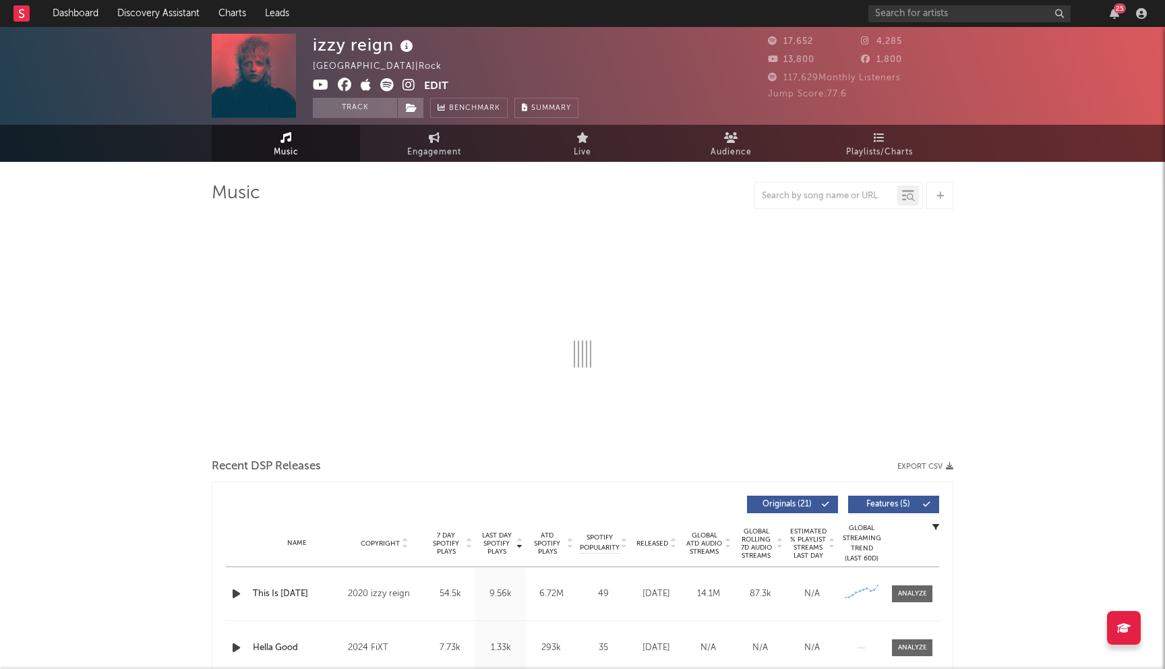
select select "6m"
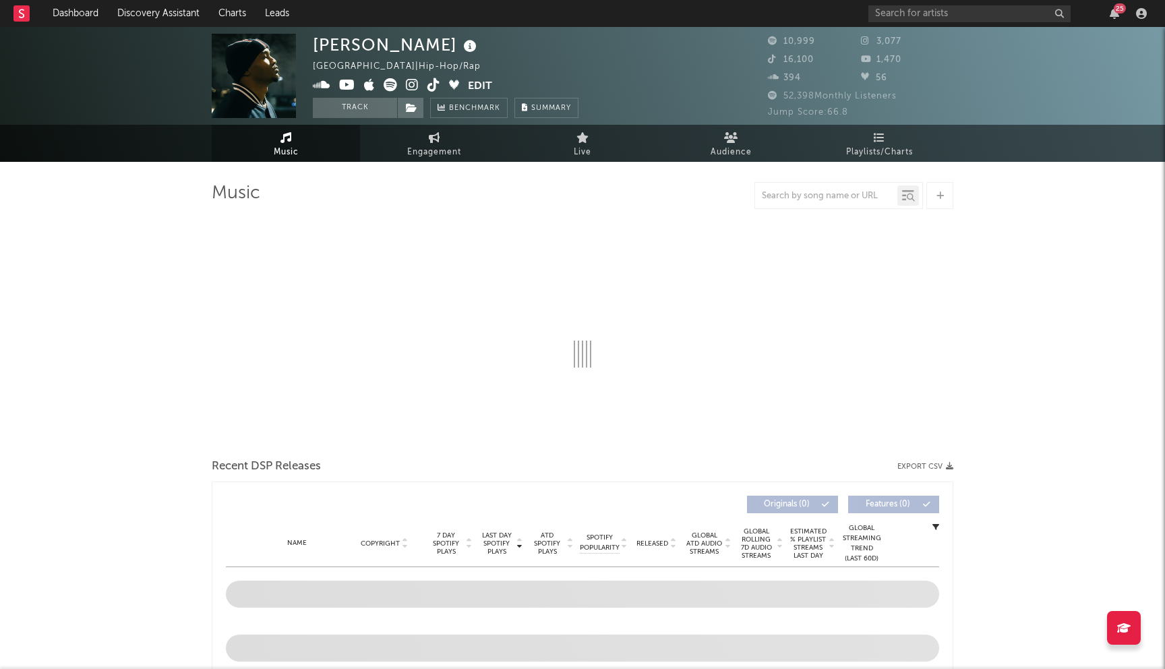
select select "6m"
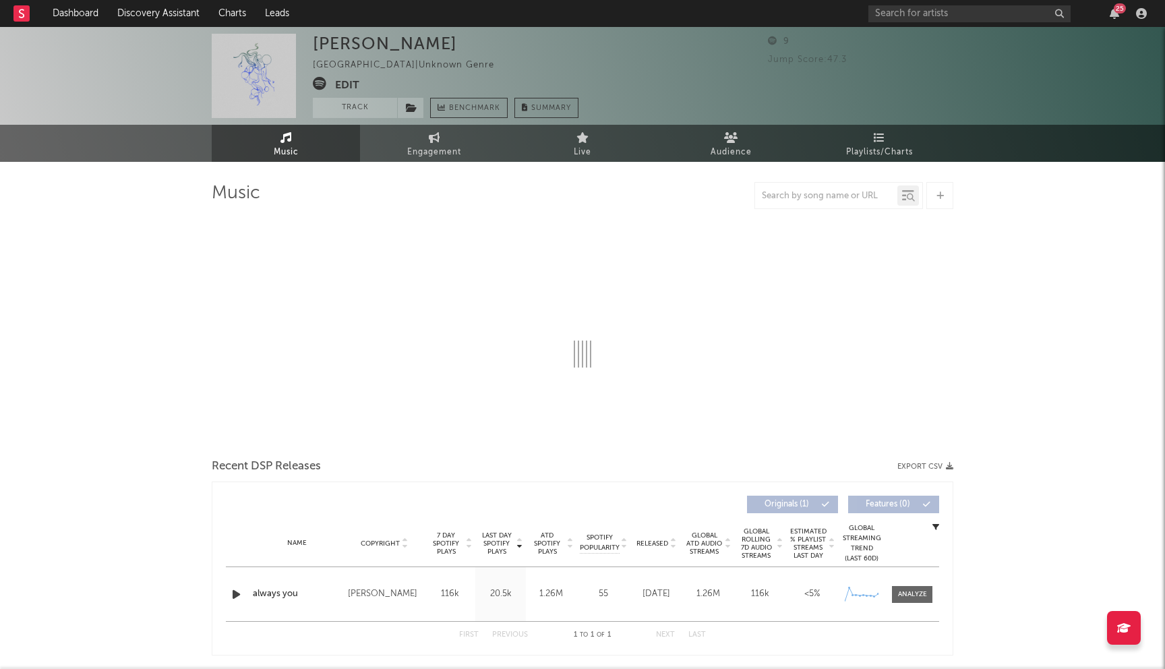
select select "1w"
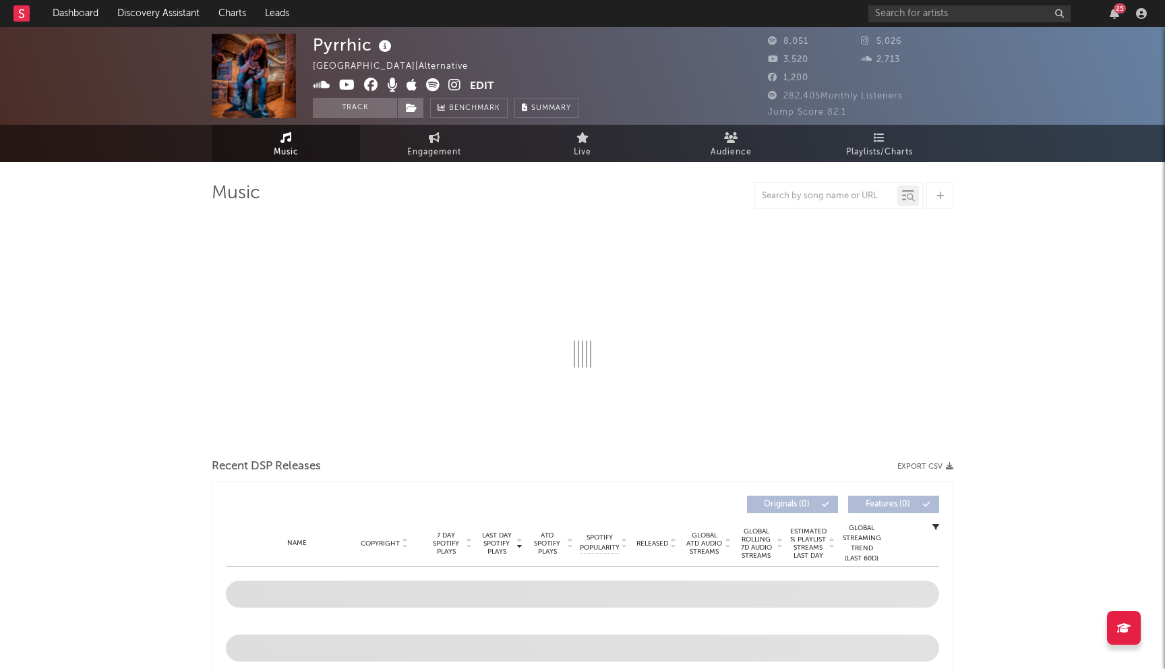
select select "6m"
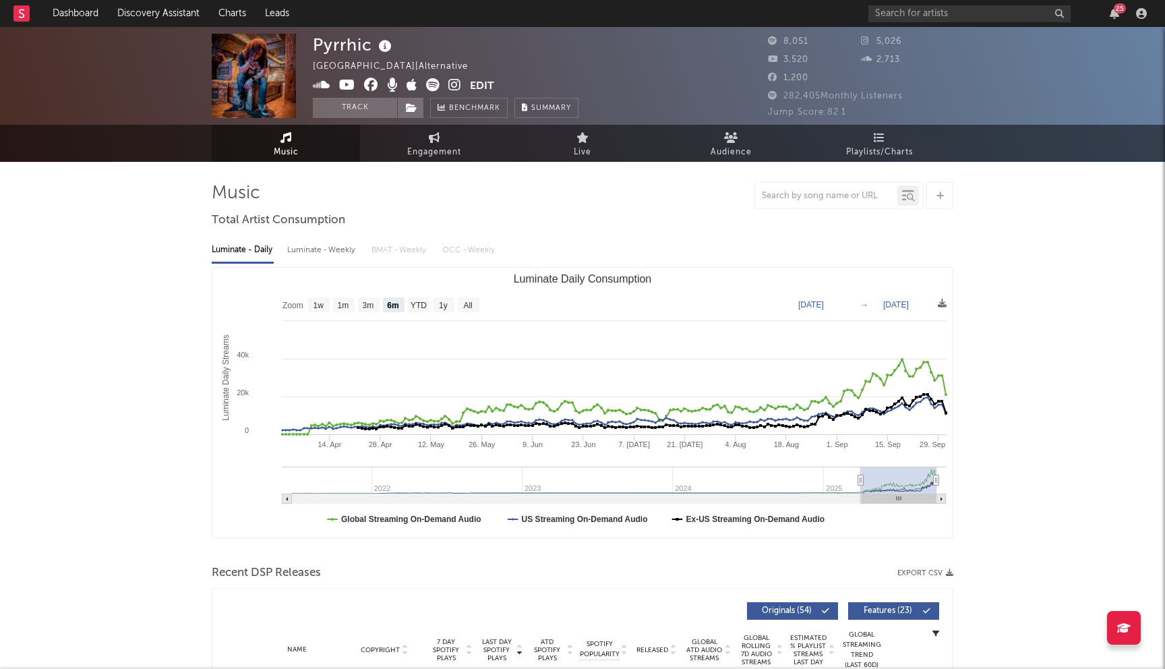
click at [370, 88] on icon at bounding box center [371, 84] width 14 height 13
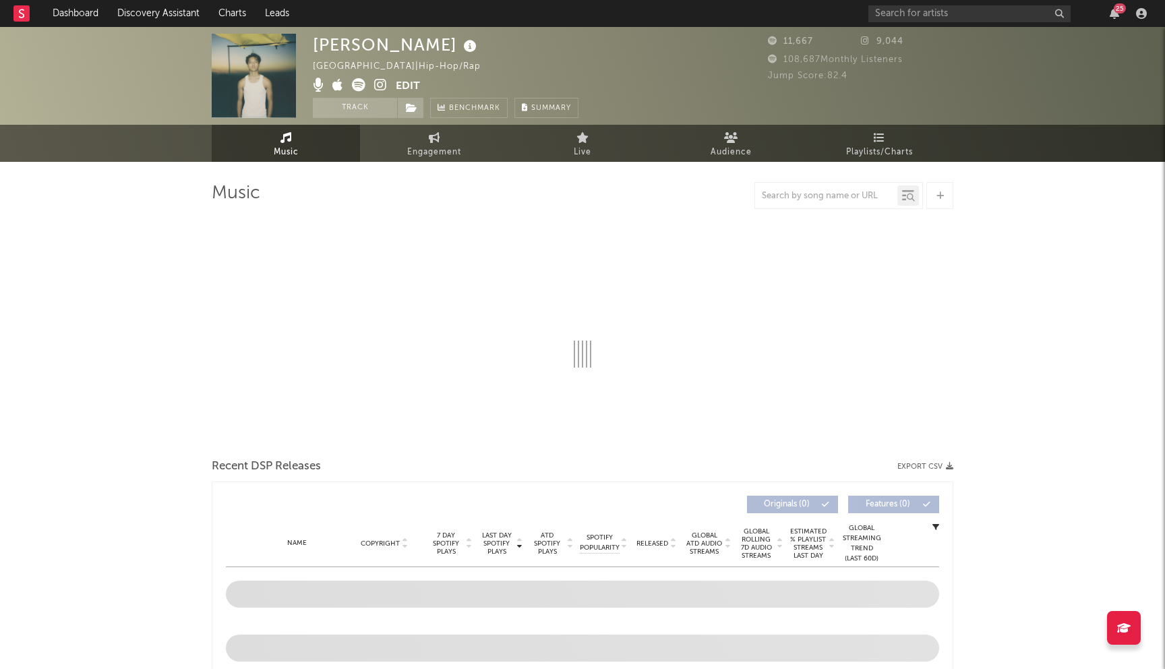
select select "6m"
